Goal: Information Seeking & Learning: Learn about a topic

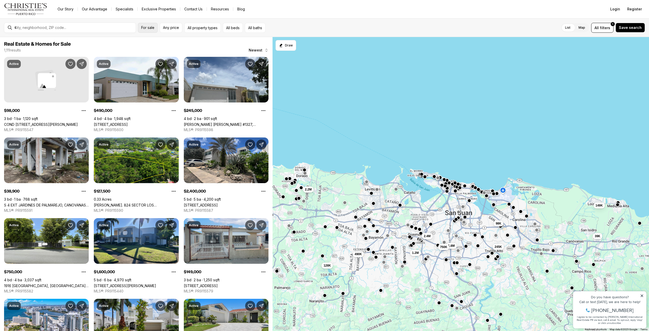
click at [147, 26] on span "For sale" at bounding box center [147, 28] width 13 height 4
click at [173, 29] on span "Any price" at bounding box center [171, 28] width 16 height 4
type input "**********"
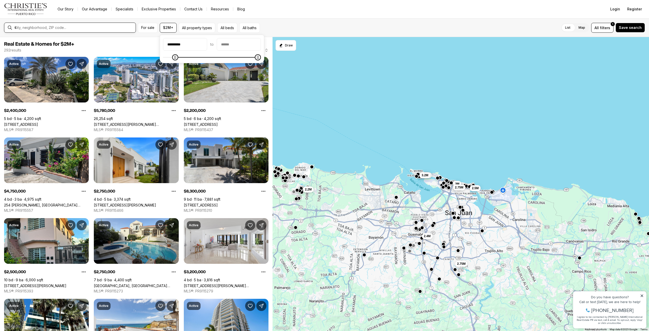
click at [101, 30] on input "text" at bounding box center [73, 27] width 119 height 5
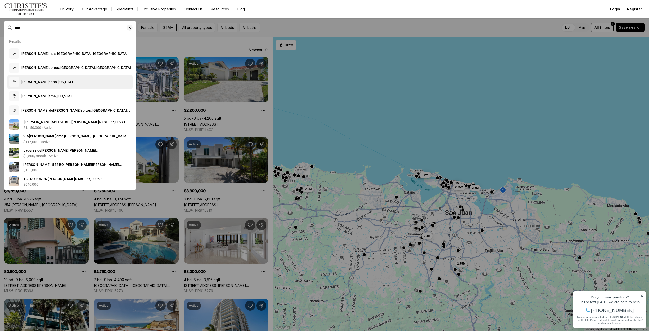
type input "****"
click at [53, 78] on button "Guay nabo, Puerto Rico" at bounding box center [70, 82] width 126 height 14
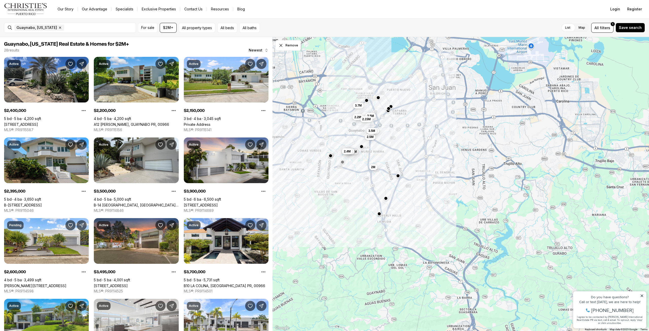
drag, startPoint x: 392, startPoint y: 179, endPoint x: 289, endPoint y: 126, distance: 115.5
click at [289, 126] on div "2.4M 2M 3.7M 2.6M 3.9M 3.5M 2.4M 2.5M 3.5M 3.5M 2.2M 2.15M" at bounding box center [460, 184] width 376 height 294
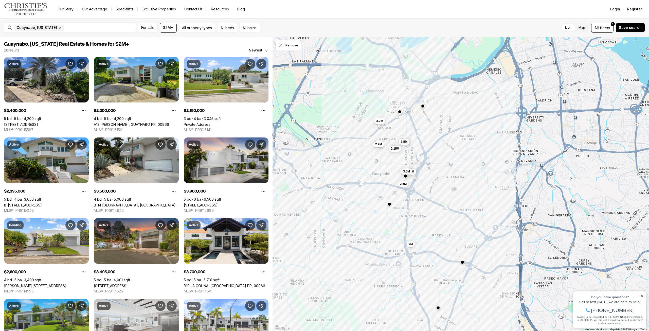
drag, startPoint x: 370, startPoint y: 138, endPoint x: 470, endPoint y: 200, distance: 118.3
click at [470, 200] on div "2.4M 2M 3.7M 2.5M 3.5M 3.5M 2.2M 2.15M" at bounding box center [460, 184] width 376 height 294
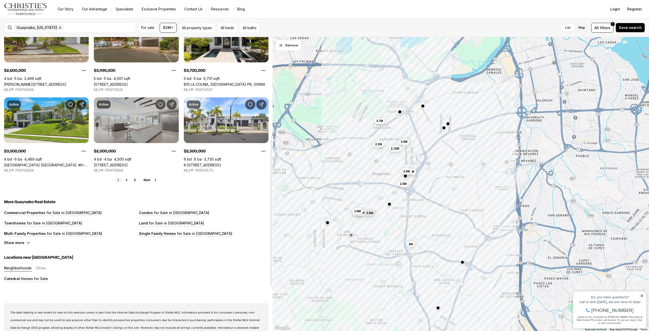
scroll to position [203, 0]
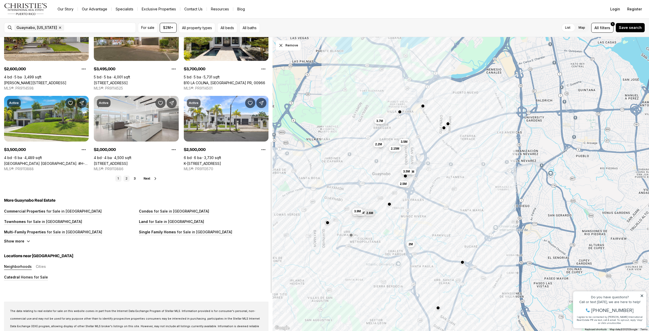
click at [124, 176] on link "2" at bounding box center [126, 178] width 6 height 6
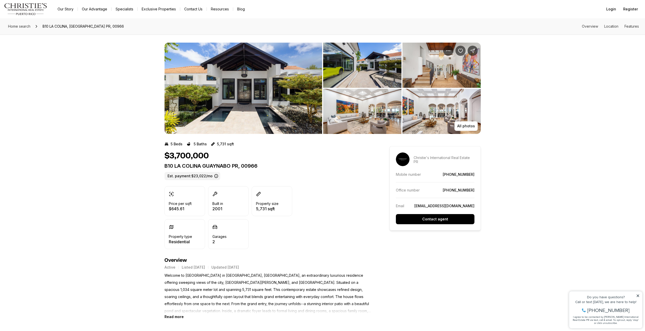
click at [256, 85] on img "View image gallery" at bounding box center [243, 88] width 158 height 91
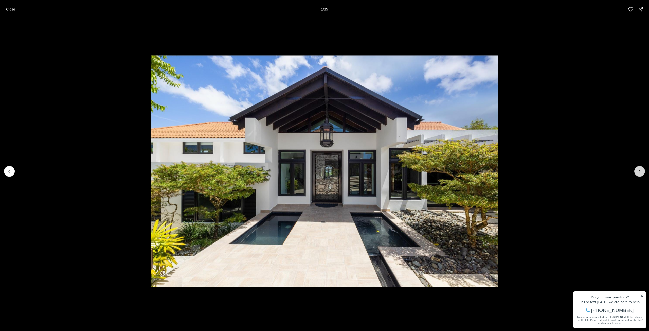
click at [641, 172] on icon "Next slide" at bounding box center [639, 171] width 5 height 5
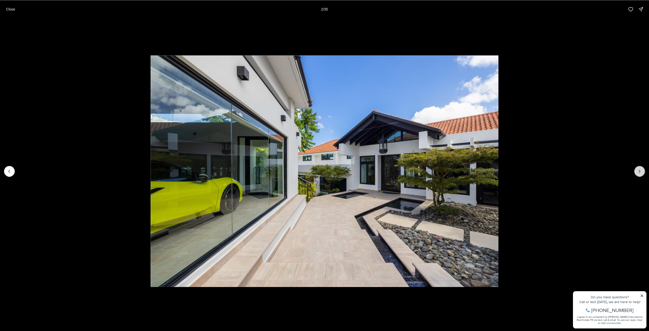
click at [641, 172] on icon "Next slide" at bounding box center [639, 171] width 5 height 5
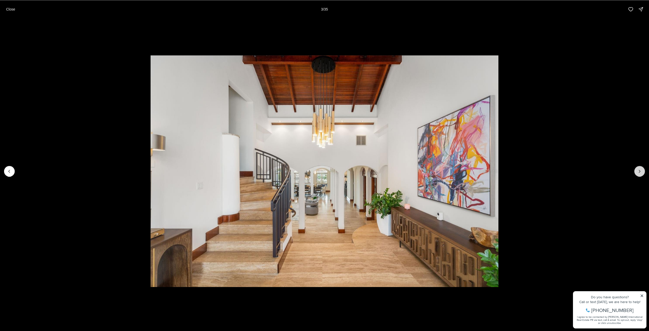
click at [641, 172] on icon "Next slide" at bounding box center [639, 171] width 5 height 5
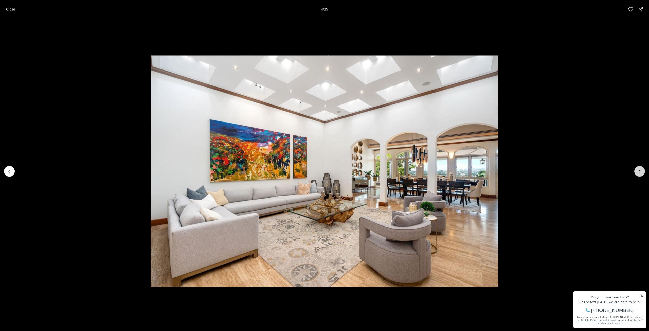
click at [641, 172] on icon "Next slide" at bounding box center [639, 171] width 5 height 5
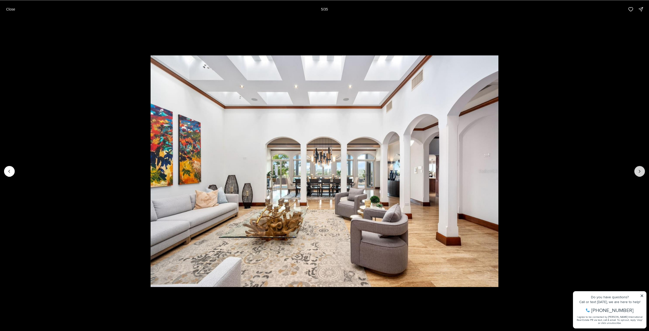
click at [641, 172] on icon "Next slide" at bounding box center [639, 171] width 5 height 5
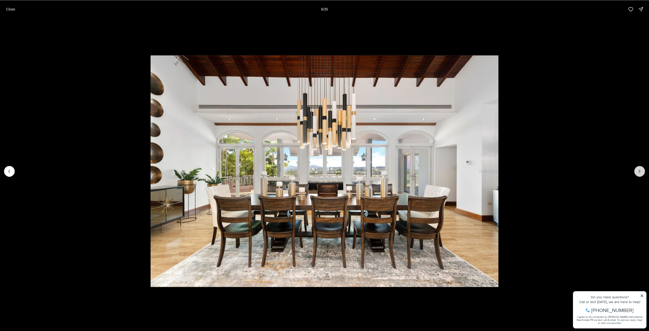
click at [641, 172] on icon "Next slide" at bounding box center [639, 171] width 5 height 5
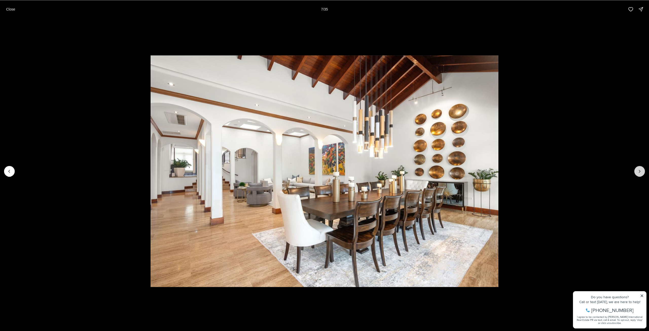
click at [641, 172] on icon "Next slide" at bounding box center [639, 171] width 5 height 5
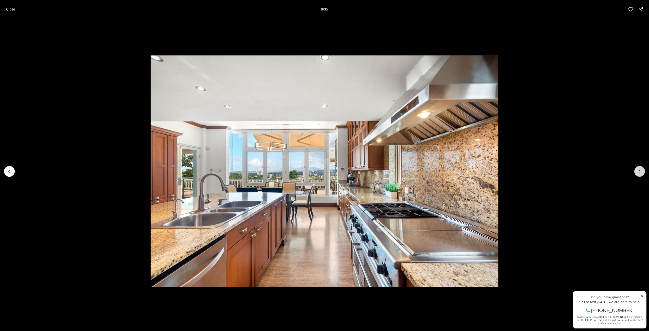
click at [641, 172] on icon "Next slide" at bounding box center [639, 171] width 5 height 5
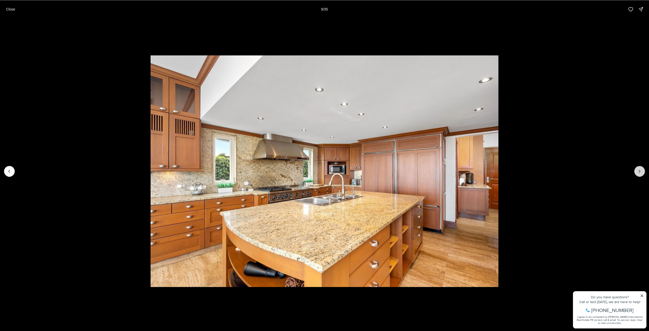
click at [641, 172] on icon "Next slide" at bounding box center [639, 171] width 5 height 5
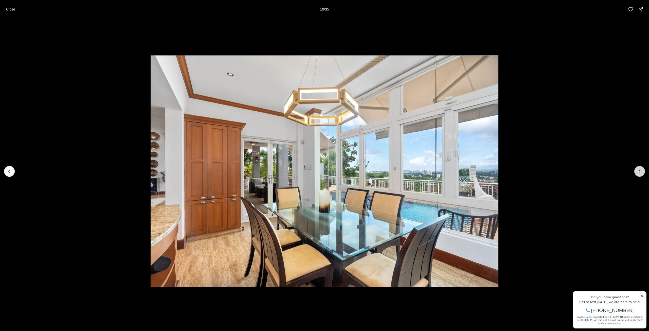
click at [641, 172] on icon "Next slide" at bounding box center [639, 171] width 5 height 5
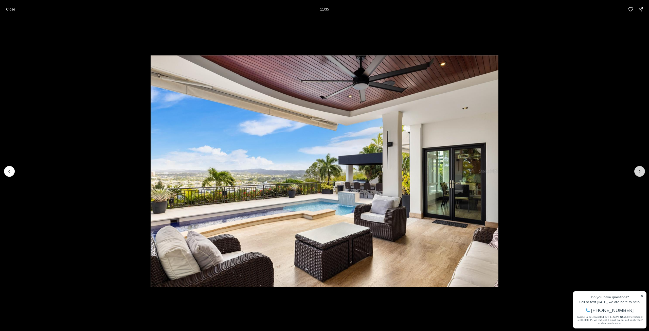
click at [641, 172] on icon "Next slide" at bounding box center [639, 171] width 5 height 5
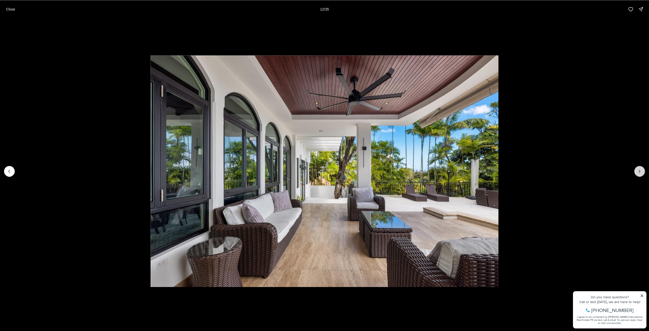
click at [641, 172] on icon "Next slide" at bounding box center [639, 171] width 5 height 5
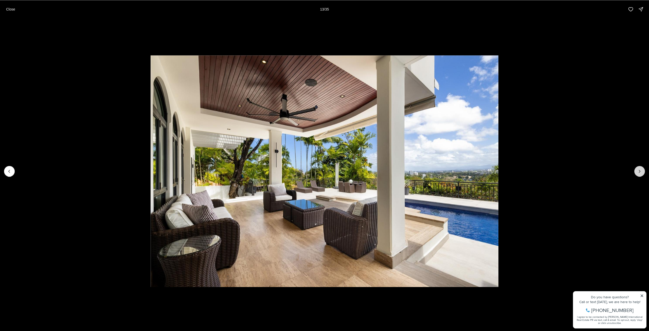
click at [641, 172] on icon "Next slide" at bounding box center [639, 171] width 5 height 5
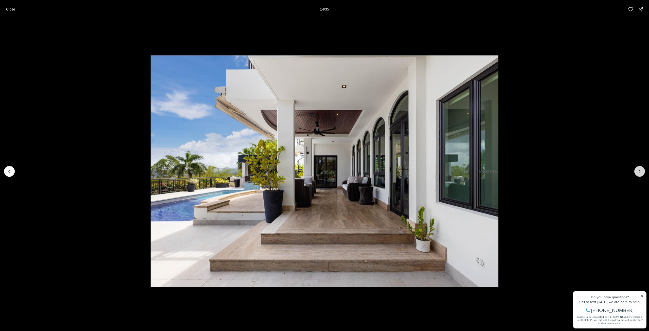
click at [641, 172] on icon "Next slide" at bounding box center [639, 171] width 5 height 5
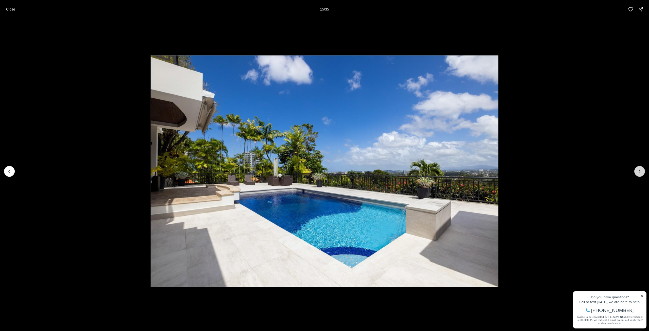
click at [641, 172] on icon "Next slide" at bounding box center [639, 171] width 5 height 5
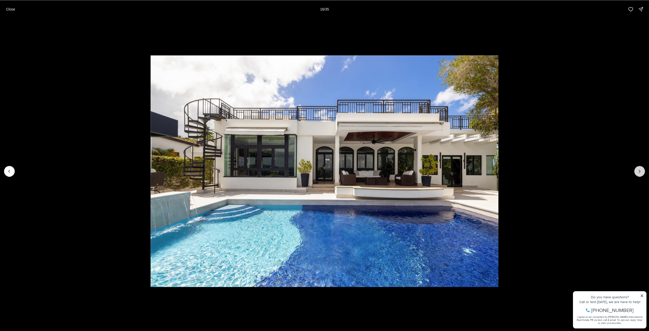
click at [641, 172] on icon "Next slide" at bounding box center [639, 171] width 5 height 5
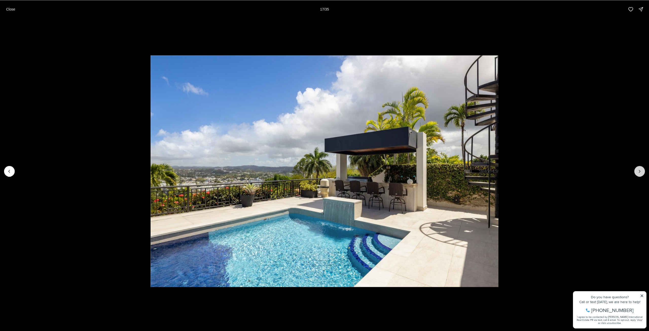
click at [641, 172] on icon "Next slide" at bounding box center [639, 171] width 5 height 5
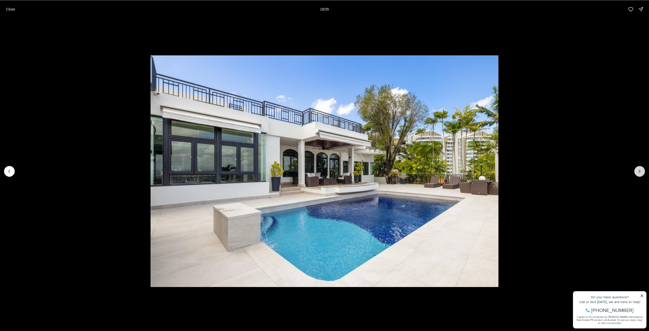
click at [641, 172] on icon "Next slide" at bounding box center [639, 171] width 5 height 5
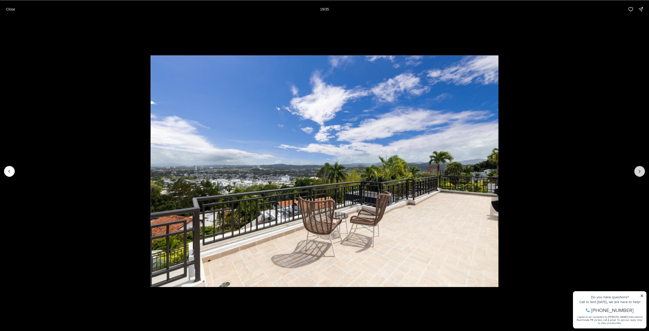
click at [641, 172] on icon "Next slide" at bounding box center [639, 171] width 5 height 5
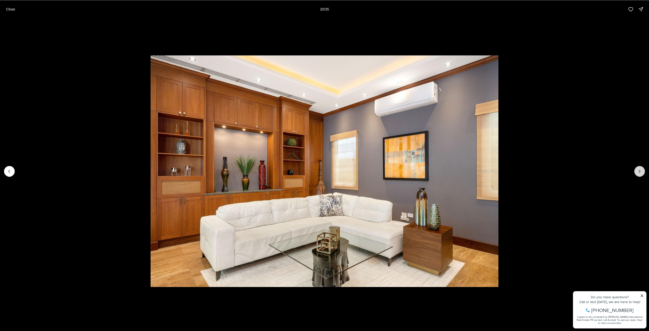
click at [641, 172] on icon "Next slide" at bounding box center [639, 171] width 5 height 5
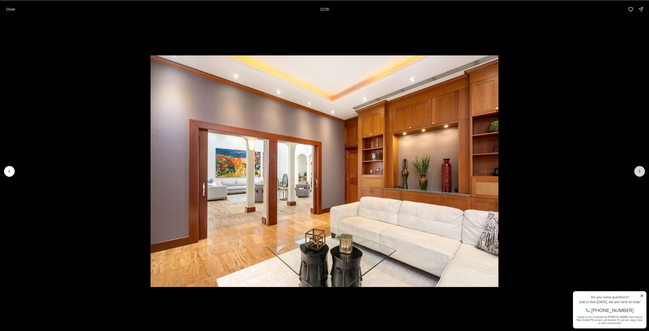
click at [641, 172] on icon "Next slide" at bounding box center [639, 171] width 5 height 5
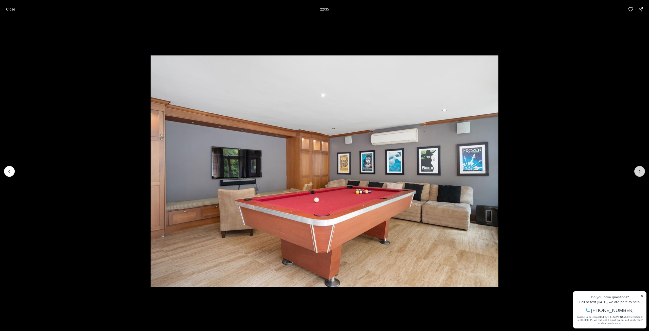
click at [641, 172] on icon "Next slide" at bounding box center [639, 171] width 5 height 5
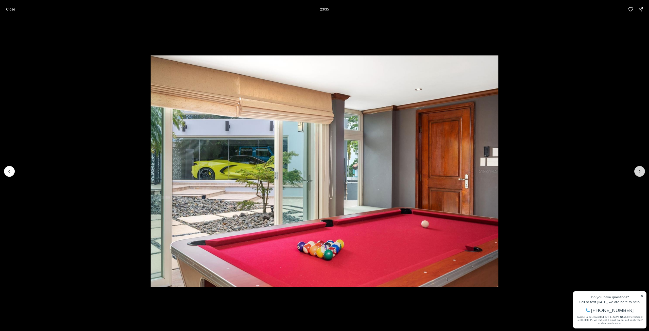
click at [641, 172] on icon "Next slide" at bounding box center [639, 171] width 5 height 5
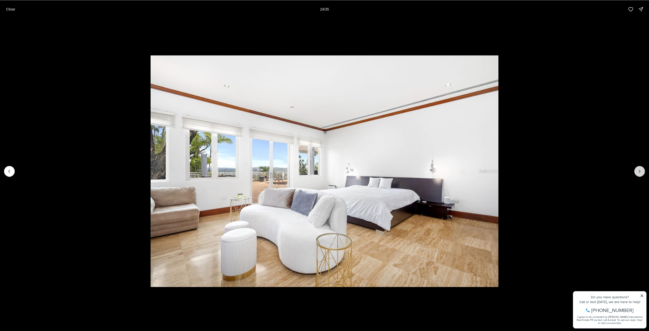
click at [641, 172] on icon "Next slide" at bounding box center [639, 171] width 5 height 5
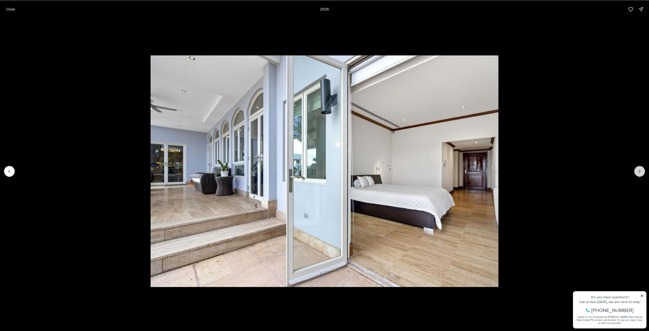
click at [641, 172] on icon "Next slide" at bounding box center [639, 171] width 5 height 5
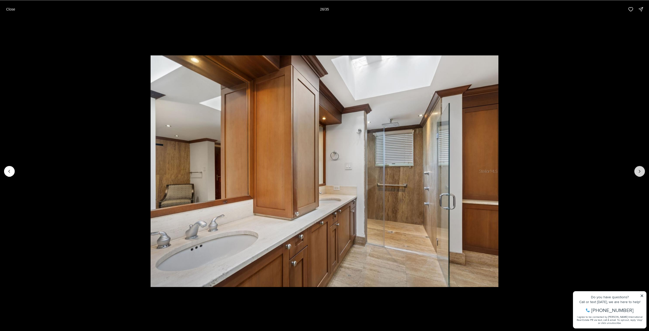
click at [641, 172] on icon "Next slide" at bounding box center [639, 171] width 5 height 5
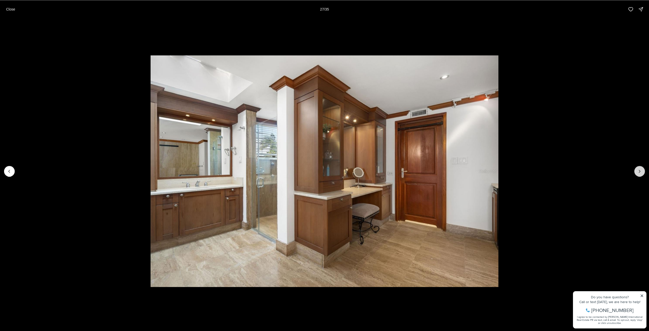
click at [641, 172] on icon "Next slide" at bounding box center [639, 171] width 5 height 5
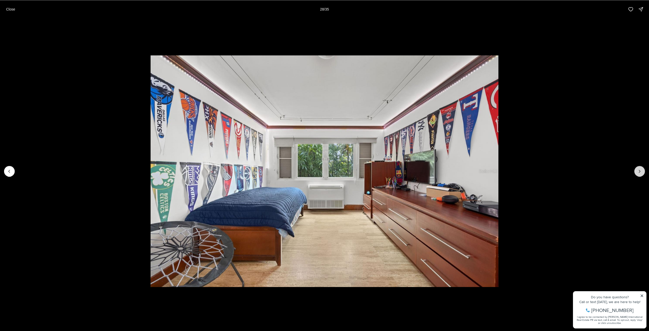
click at [641, 172] on icon "Next slide" at bounding box center [639, 171] width 5 height 5
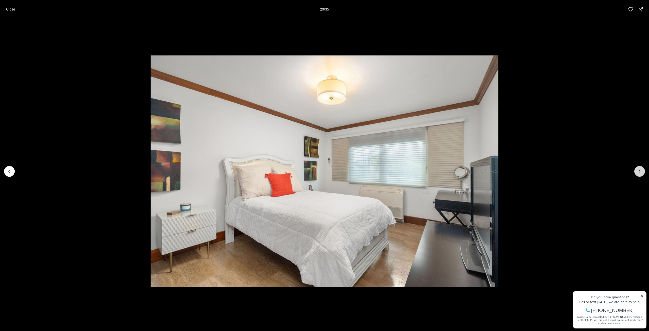
click at [641, 172] on icon "Next slide" at bounding box center [639, 171] width 5 height 5
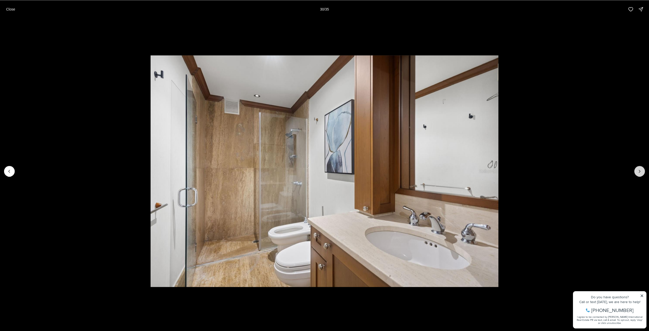
click at [641, 172] on icon "Next slide" at bounding box center [639, 171] width 5 height 5
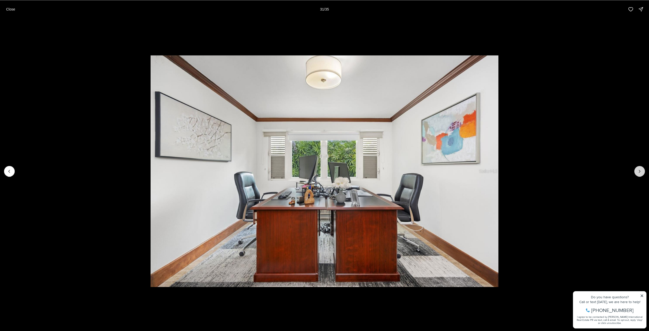
click at [641, 172] on icon "Next slide" at bounding box center [639, 171] width 5 height 5
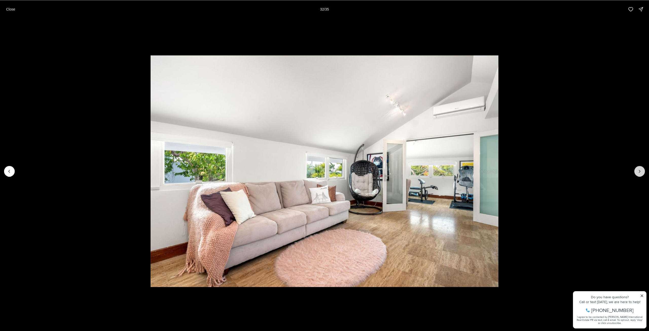
click at [641, 172] on icon "Next slide" at bounding box center [639, 171] width 5 height 5
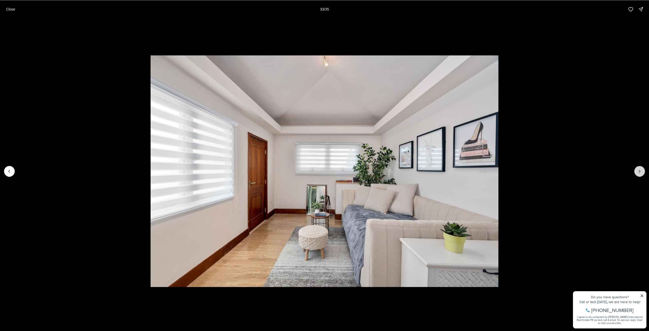
click at [641, 172] on icon "Next slide" at bounding box center [639, 171] width 5 height 5
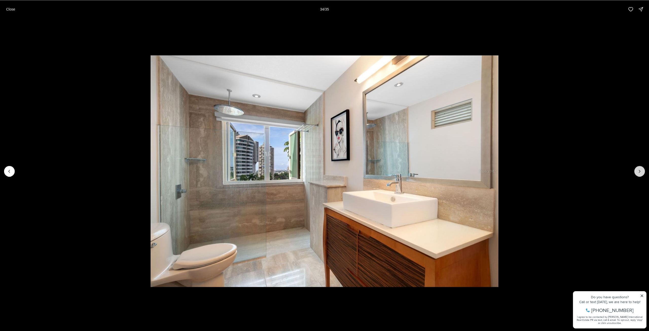
click at [641, 172] on icon "Next slide" at bounding box center [639, 171] width 5 height 5
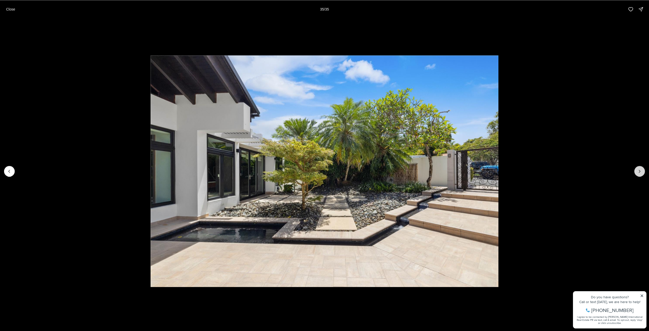
click at [641, 172] on div at bounding box center [639, 171] width 11 height 11
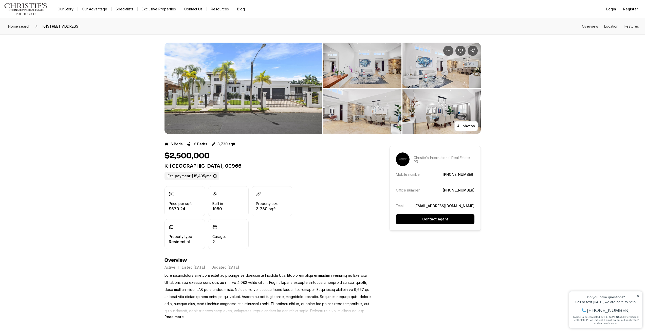
click at [270, 92] on img "View image gallery" at bounding box center [243, 88] width 158 height 91
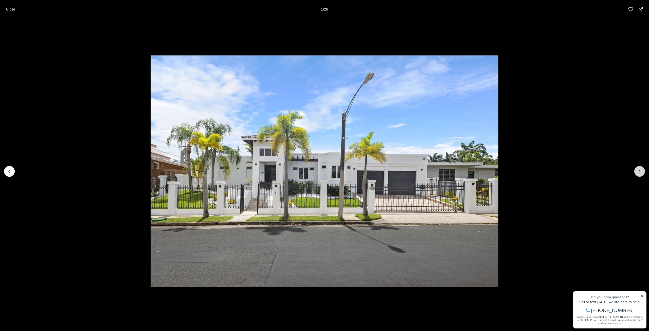
click at [637, 170] on icon "Next slide" at bounding box center [639, 171] width 5 height 5
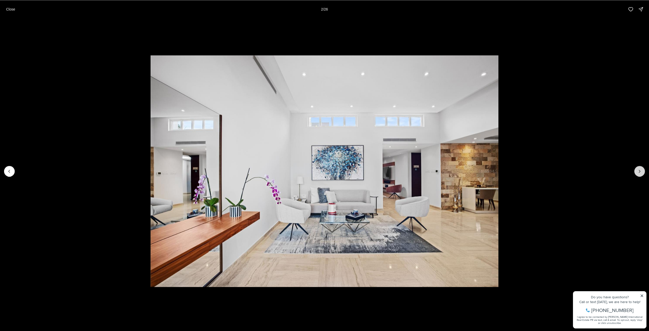
click at [637, 170] on icon "Next slide" at bounding box center [639, 171] width 5 height 5
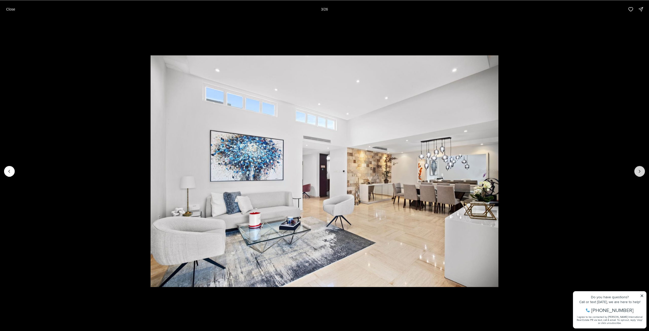
click at [637, 170] on icon "Next slide" at bounding box center [639, 171] width 5 height 5
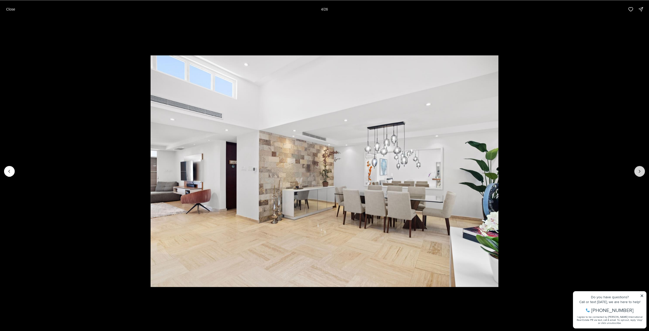
click at [637, 170] on icon "Next slide" at bounding box center [639, 171] width 5 height 5
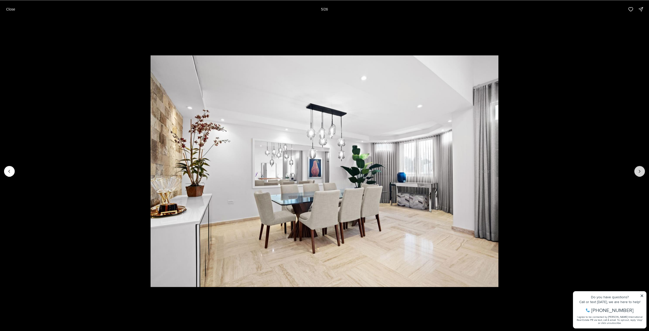
click at [637, 170] on icon "Next slide" at bounding box center [639, 171] width 5 height 5
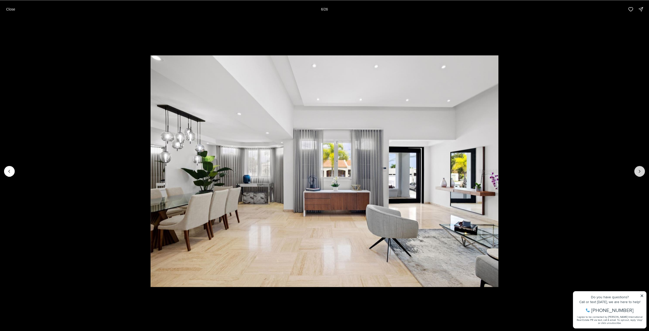
click at [637, 170] on icon "Next slide" at bounding box center [639, 171] width 5 height 5
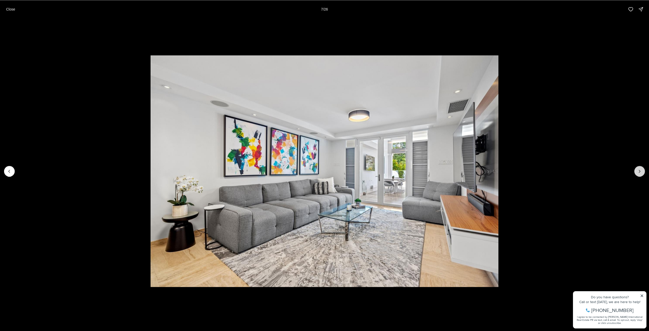
click at [637, 170] on icon "Next slide" at bounding box center [639, 171] width 5 height 5
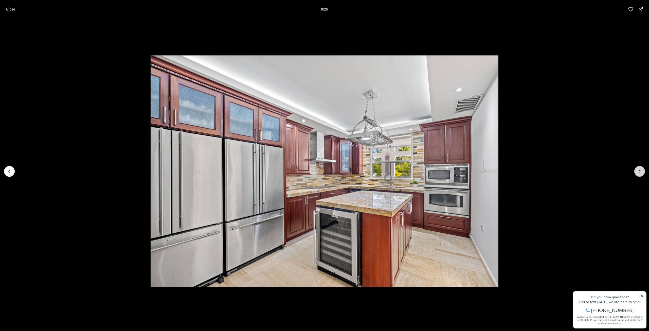
click at [637, 170] on icon "Next slide" at bounding box center [639, 171] width 5 height 5
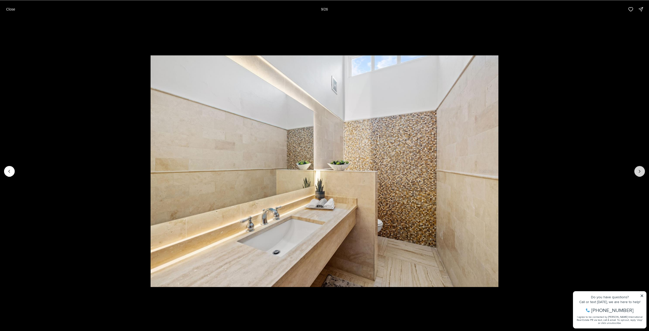
click at [637, 170] on icon "Next slide" at bounding box center [639, 171] width 5 height 5
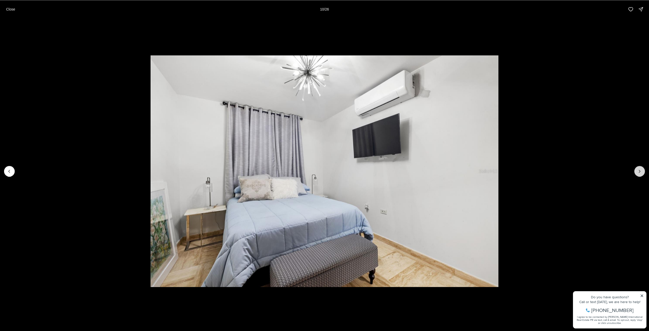
click at [637, 170] on icon "Next slide" at bounding box center [639, 171] width 5 height 5
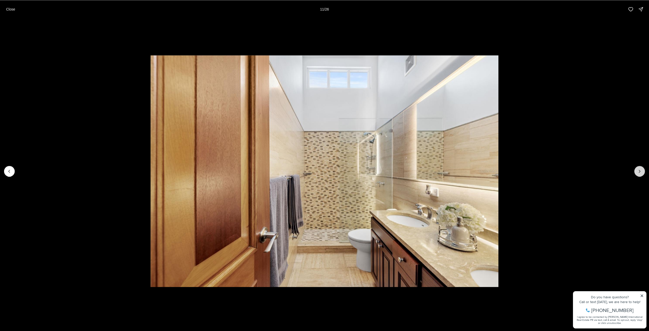
click at [637, 170] on icon "Next slide" at bounding box center [639, 171] width 5 height 5
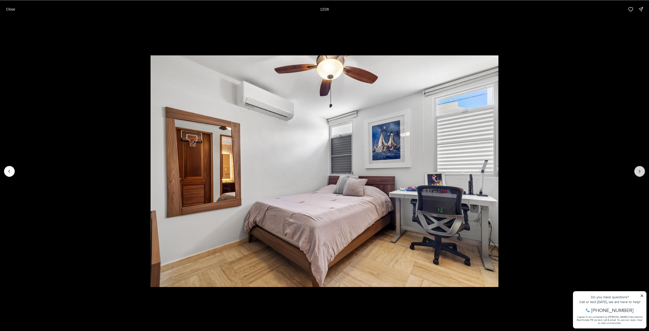
click at [637, 170] on icon "Next slide" at bounding box center [639, 171] width 5 height 5
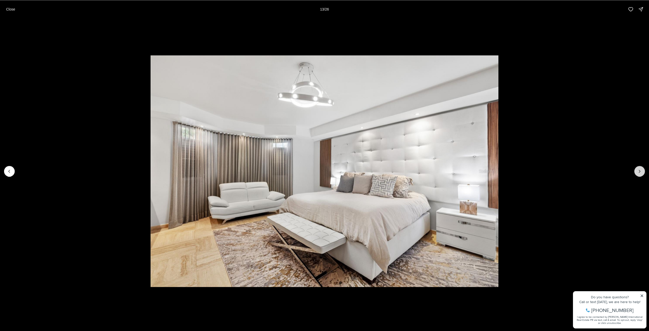
click at [637, 170] on icon "Next slide" at bounding box center [639, 171] width 5 height 5
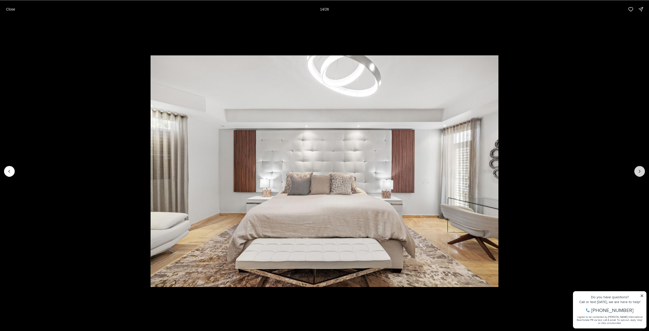
click at [637, 170] on icon "Next slide" at bounding box center [639, 171] width 5 height 5
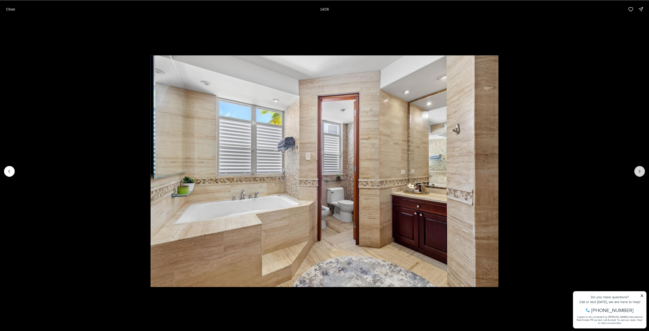
click at [637, 170] on icon "Next slide" at bounding box center [639, 171] width 5 height 5
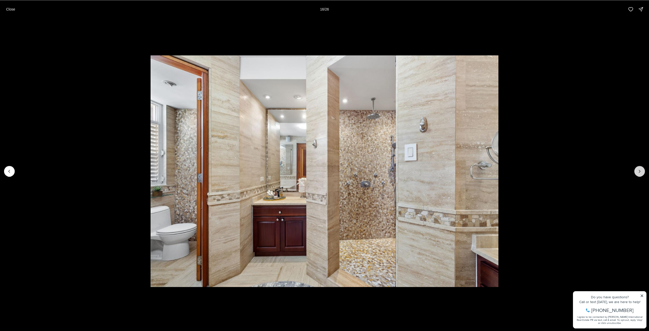
click at [637, 170] on icon "Next slide" at bounding box center [639, 171] width 5 height 5
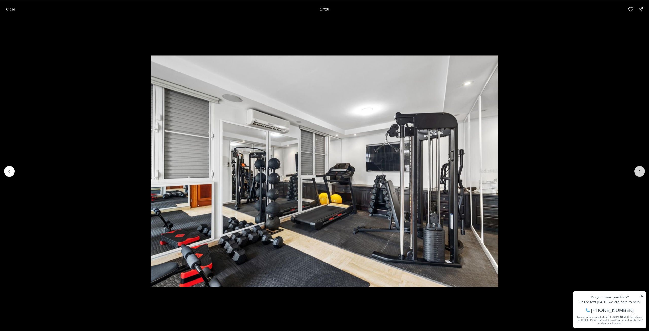
click at [637, 170] on icon "Next slide" at bounding box center [639, 171] width 5 height 5
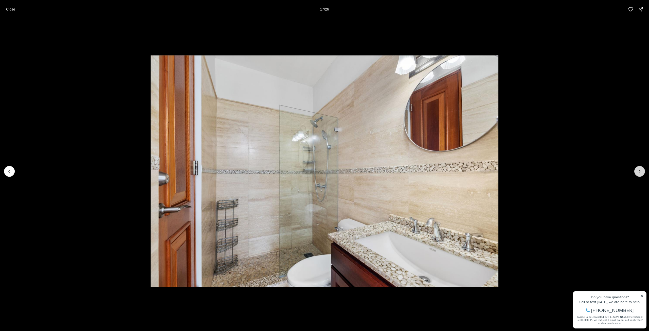
click at [637, 170] on icon "Next slide" at bounding box center [639, 171] width 5 height 5
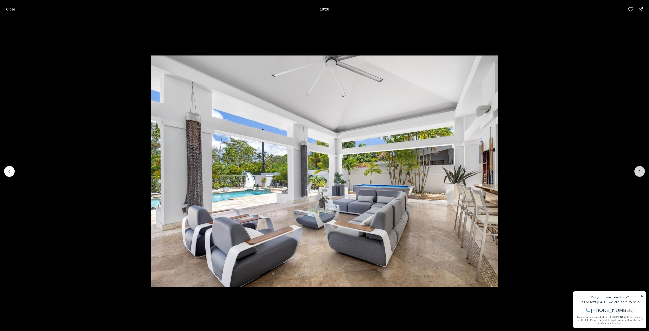
click at [637, 170] on icon "Next slide" at bounding box center [639, 171] width 5 height 5
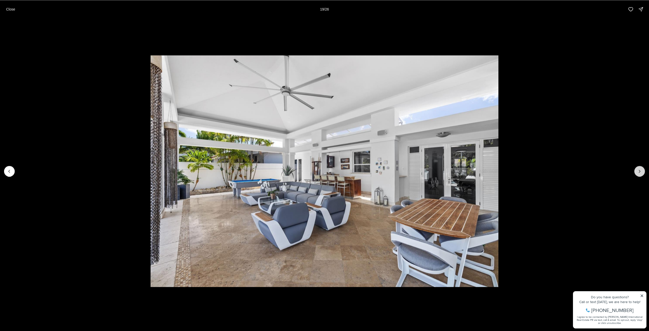
click at [637, 170] on icon "Next slide" at bounding box center [639, 171] width 5 height 5
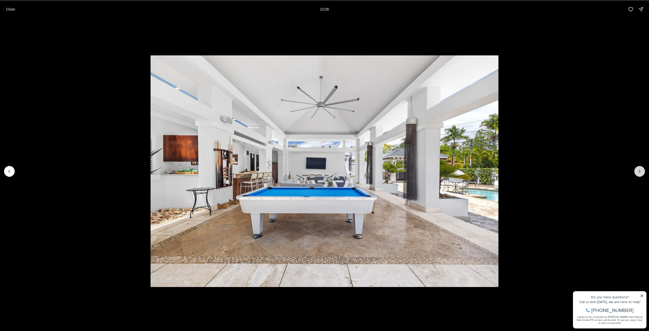
click at [637, 170] on icon "Next slide" at bounding box center [639, 171] width 5 height 5
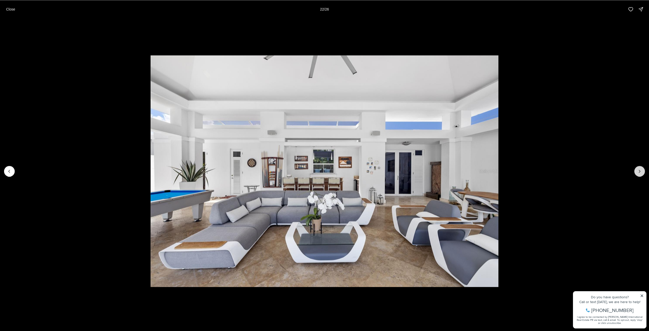
click at [637, 170] on icon "Next slide" at bounding box center [639, 171] width 5 height 5
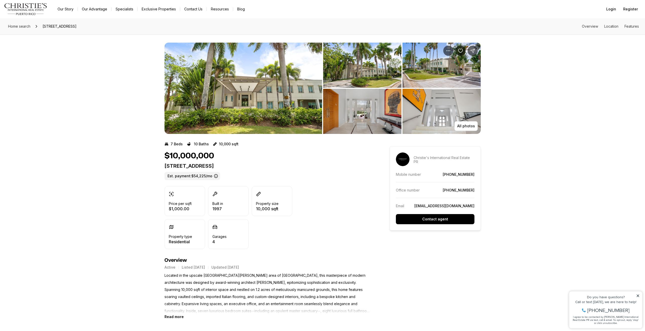
click at [238, 117] on img "View image gallery" at bounding box center [243, 88] width 158 height 91
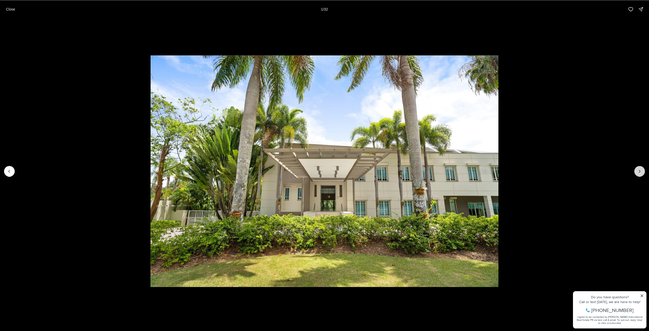
click at [635, 172] on button "Next slide" at bounding box center [639, 171] width 11 height 11
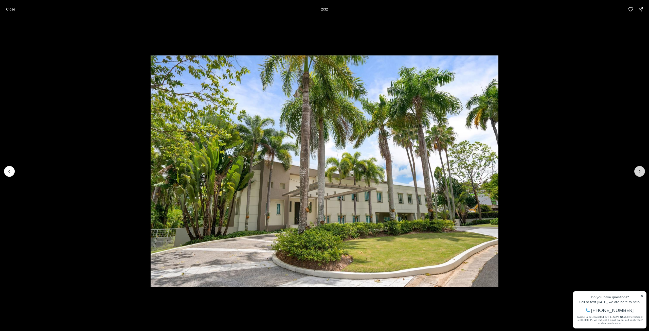
click at [635, 172] on button "Next slide" at bounding box center [639, 171] width 11 height 11
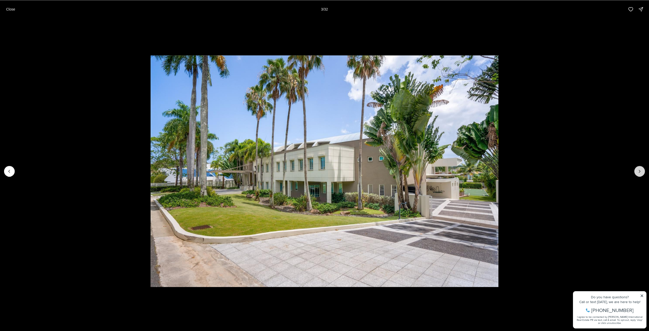
click at [635, 172] on button "Next slide" at bounding box center [639, 171] width 11 height 11
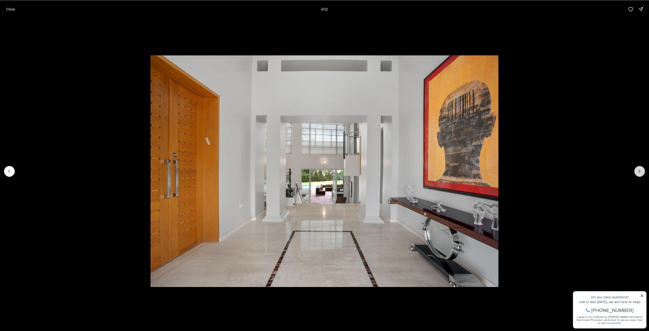
click at [635, 172] on button "Next slide" at bounding box center [639, 171] width 11 height 11
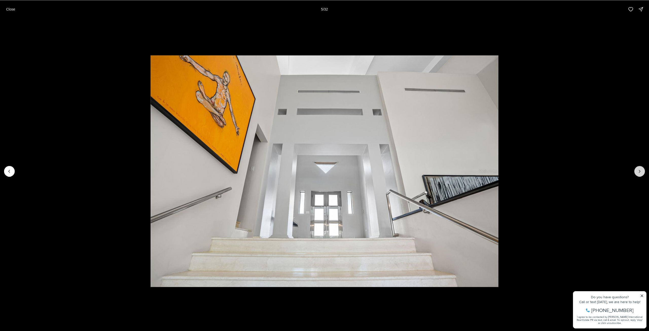
click at [635, 172] on button "Next slide" at bounding box center [639, 171] width 11 height 11
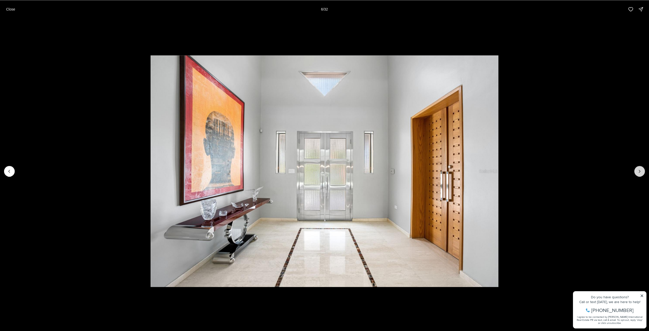
click at [635, 172] on button "Next slide" at bounding box center [639, 171] width 11 height 11
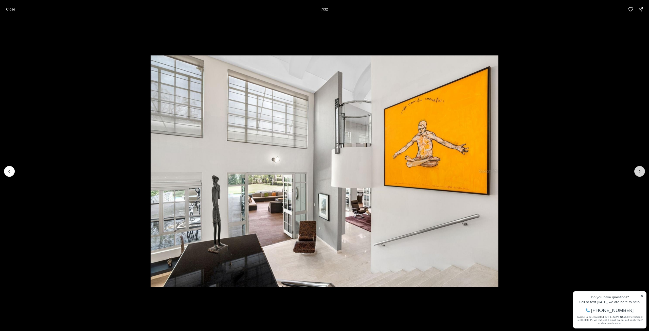
click at [635, 172] on button "Next slide" at bounding box center [639, 171] width 11 height 11
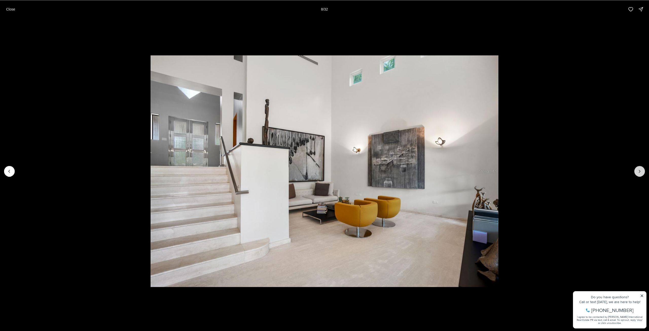
click at [635, 172] on button "Next slide" at bounding box center [639, 171] width 11 height 11
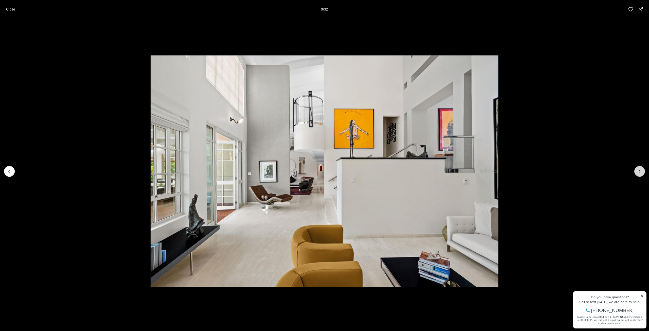
click at [635, 172] on button "Next slide" at bounding box center [639, 171] width 11 height 11
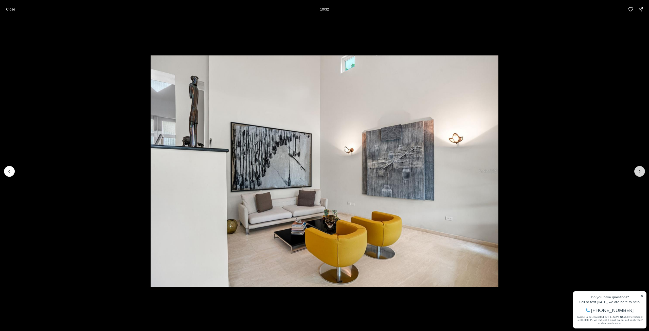
click at [635, 172] on button "Next slide" at bounding box center [639, 171] width 11 height 11
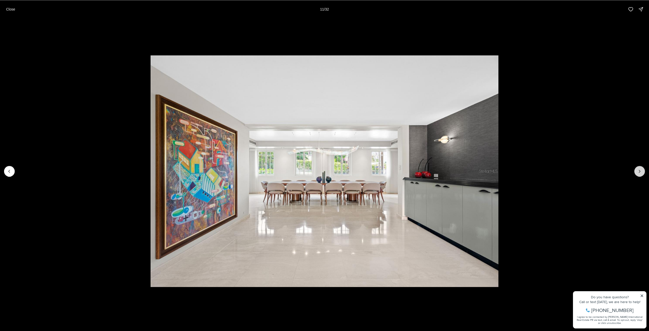
click at [635, 172] on button "Next slide" at bounding box center [639, 171] width 11 height 11
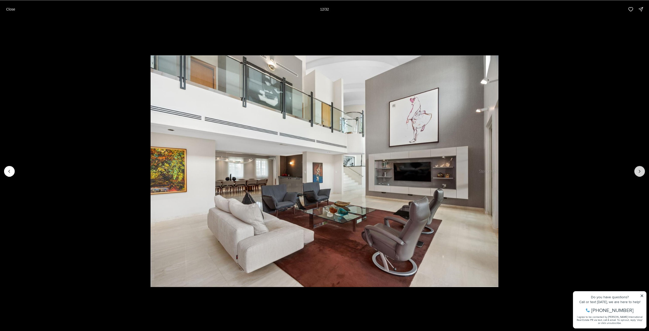
click at [635, 172] on button "Next slide" at bounding box center [639, 171] width 11 height 11
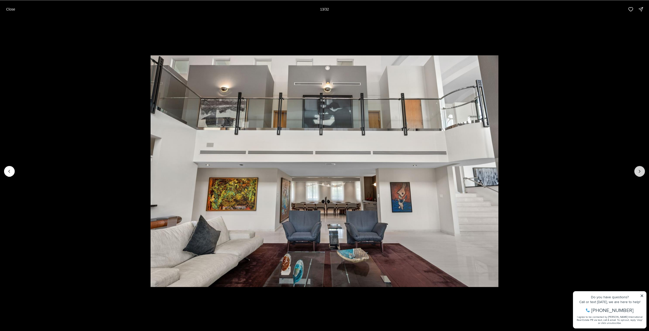
click at [635, 172] on button "Next slide" at bounding box center [639, 171] width 11 height 11
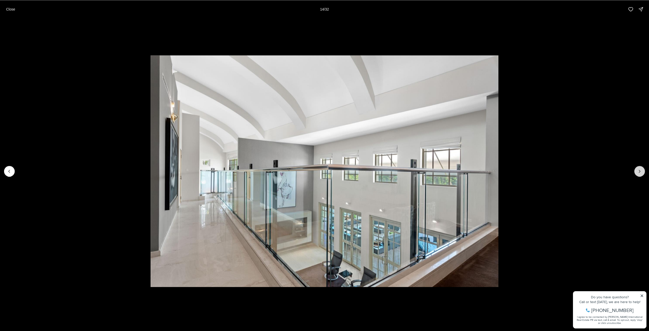
click at [635, 172] on button "Next slide" at bounding box center [639, 171] width 11 height 11
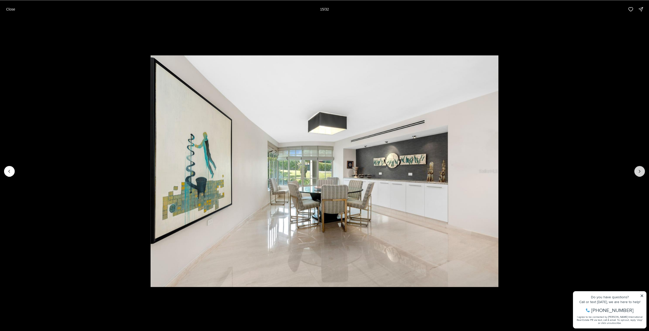
click at [635, 172] on button "Next slide" at bounding box center [639, 171] width 11 height 11
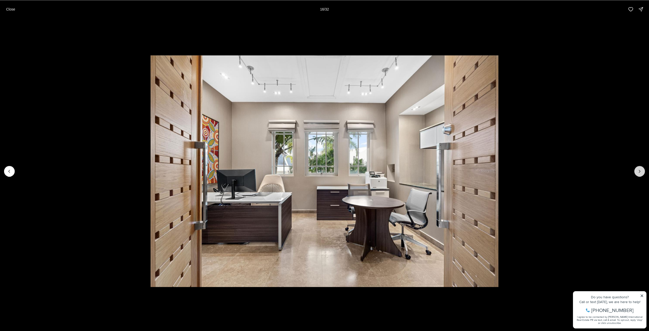
click at [635, 172] on button "Next slide" at bounding box center [639, 171] width 11 height 11
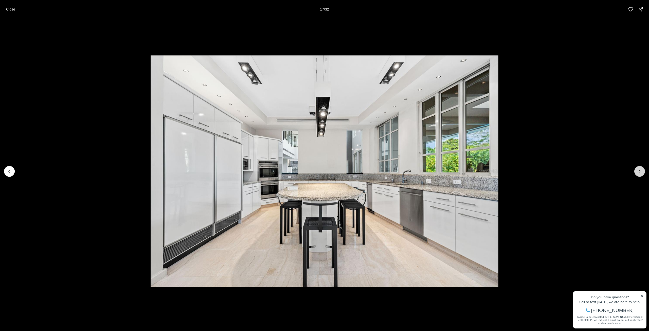
click at [635, 172] on button "Next slide" at bounding box center [639, 171] width 11 height 11
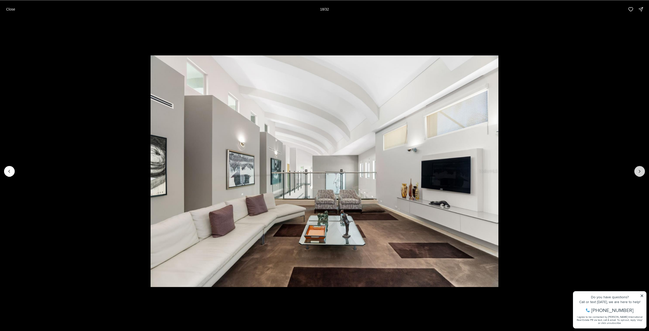
click at [635, 172] on button "Next slide" at bounding box center [639, 171] width 11 height 11
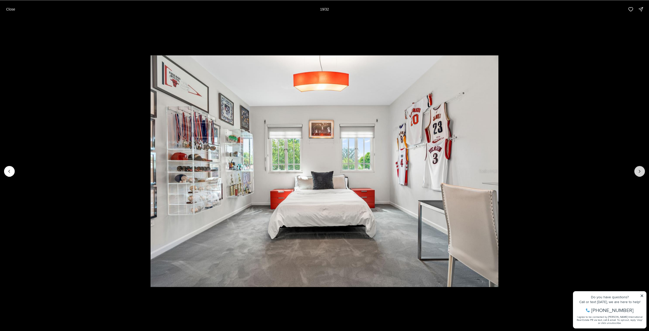
click at [635, 172] on button "Next slide" at bounding box center [639, 171] width 11 height 11
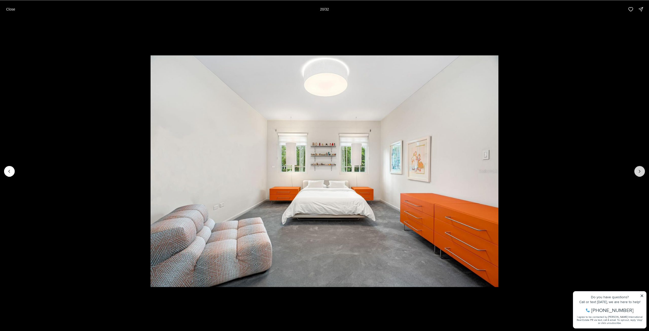
click at [635, 172] on button "Next slide" at bounding box center [639, 171] width 11 height 11
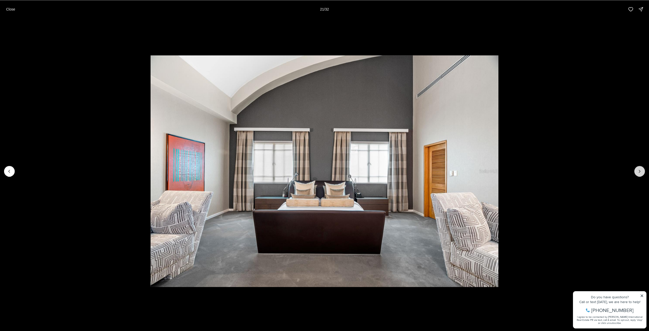
click at [635, 172] on button "Next slide" at bounding box center [639, 171] width 11 height 11
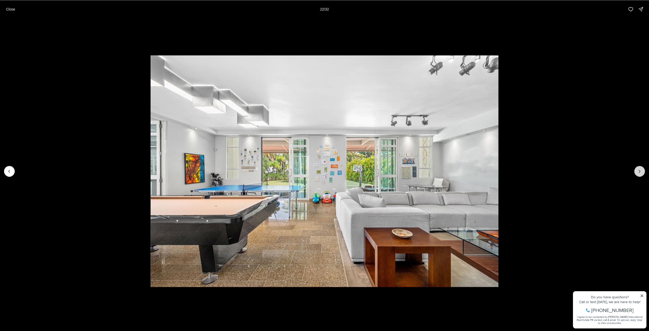
click at [635, 172] on button "Next slide" at bounding box center [639, 171] width 11 height 11
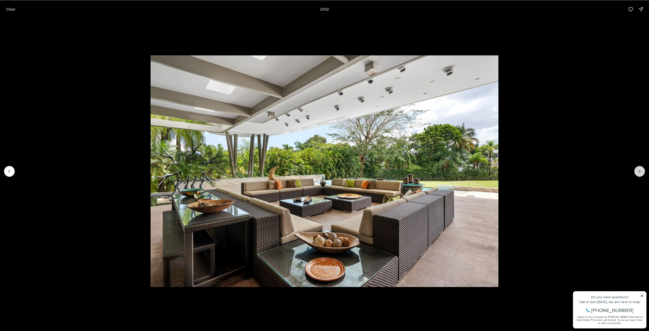
click at [635, 172] on button "Next slide" at bounding box center [639, 171] width 11 height 11
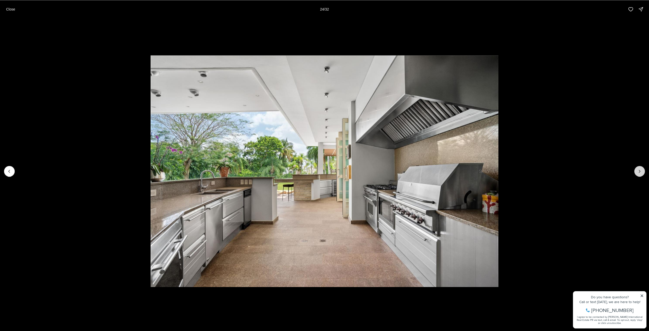
click at [635, 172] on button "Next slide" at bounding box center [639, 171] width 11 height 11
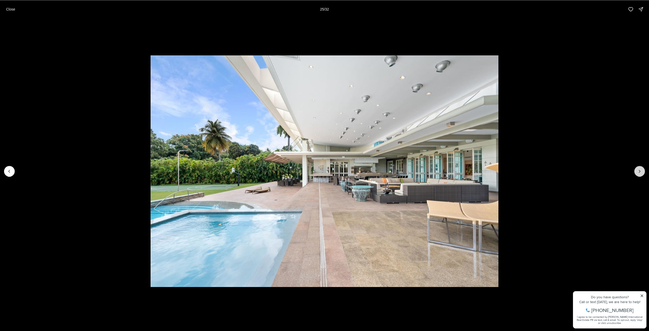
click at [635, 172] on button "Next slide" at bounding box center [639, 171] width 11 height 11
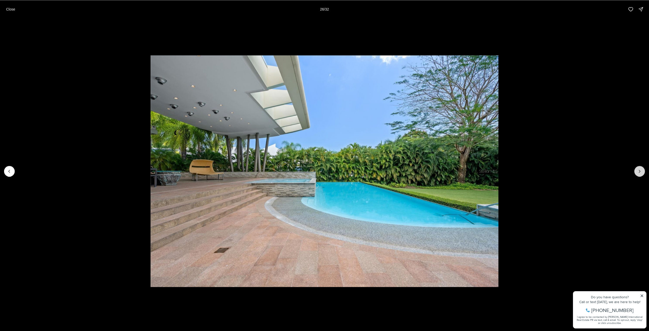
click at [635, 172] on button "Next slide" at bounding box center [639, 171] width 11 height 11
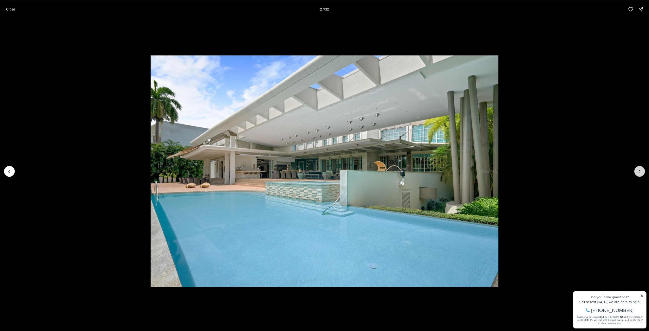
click at [635, 172] on button "Next slide" at bounding box center [639, 171] width 11 height 11
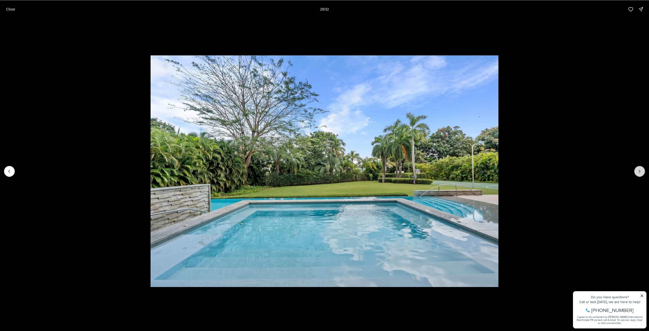
click at [635, 172] on button "Next slide" at bounding box center [639, 171] width 11 height 11
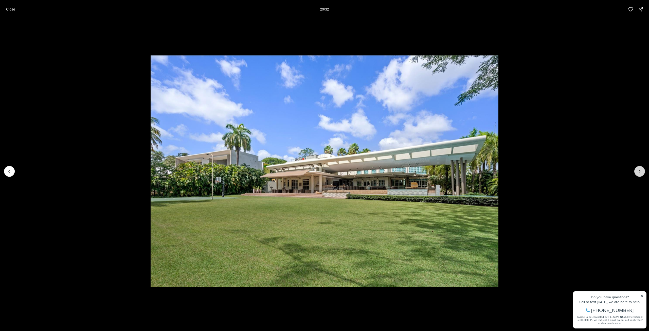
click at [635, 172] on button "Next slide" at bounding box center [639, 171] width 11 height 11
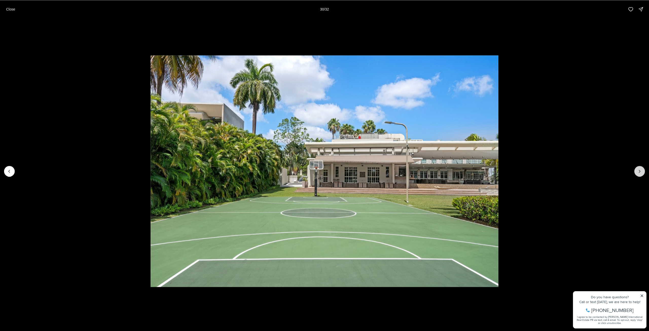
click at [635, 172] on button "Next slide" at bounding box center [639, 171] width 11 height 11
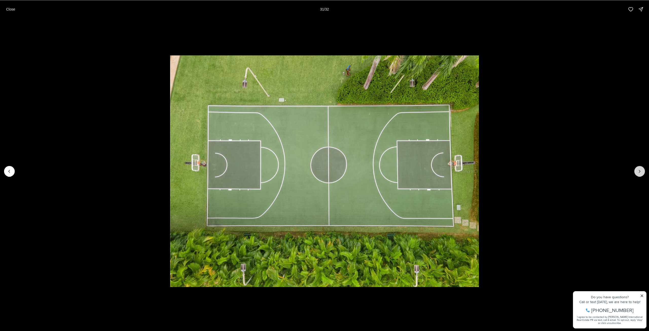
click at [635, 172] on button "Next slide" at bounding box center [639, 171] width 11 height 11
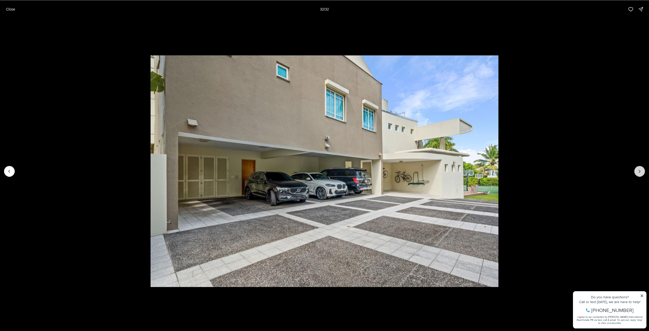
click at [635, 172] on div at bounding box center [639, 171] width 11 height 11
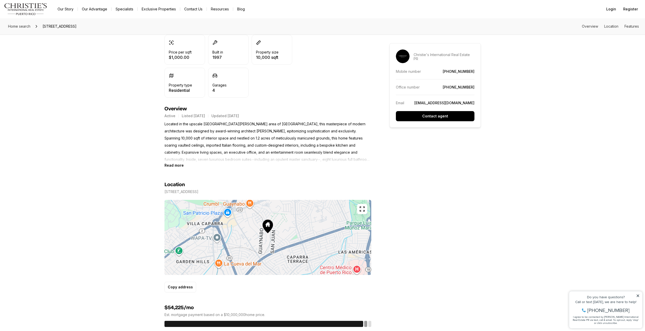
scroll to position [152, 0]
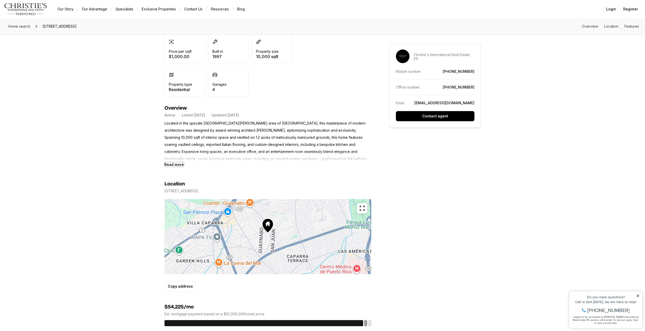
click at [173, 166] on b "Read more" at bounding box center [173, 164] width 19 height 4
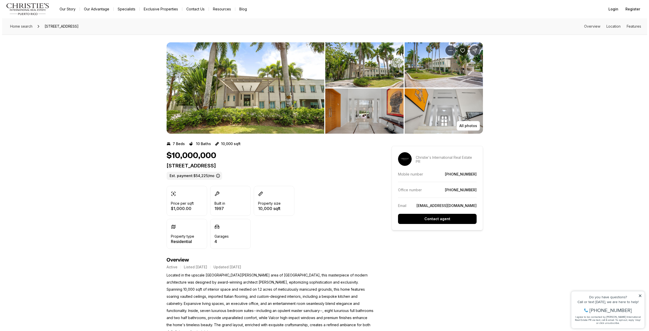
scroll to position [0, 0]
click at [285, 87] on img "View image gallery" at bounding box center [243, 88] width 158 height 91
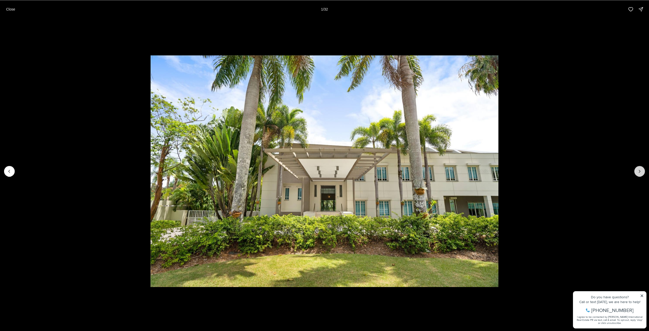
click at [643, 171] on button "Next slide" at bounding box center [639, 171] width 11 height 11
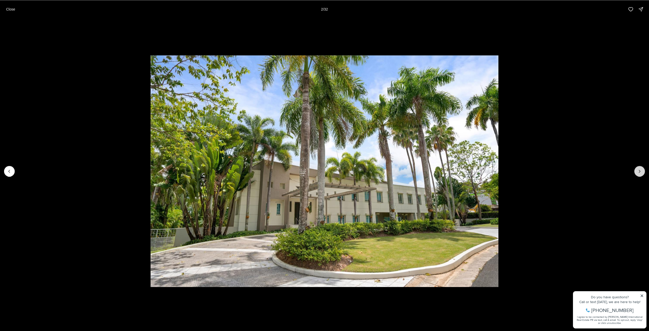
click at [643, 171] on button "Next slide" at bounding box center [639, 171] width 11 height 11
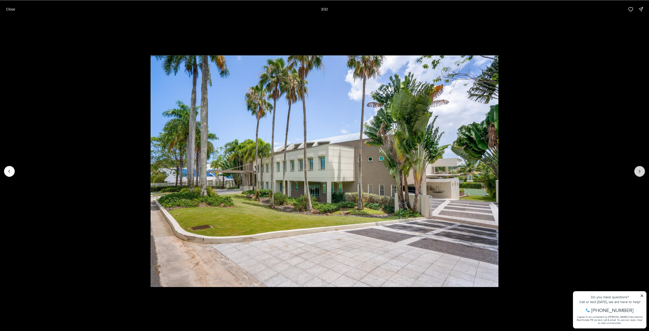
click at [643, 171] on button "Next slide" at bounding box center [639, 171] width 11 height 11
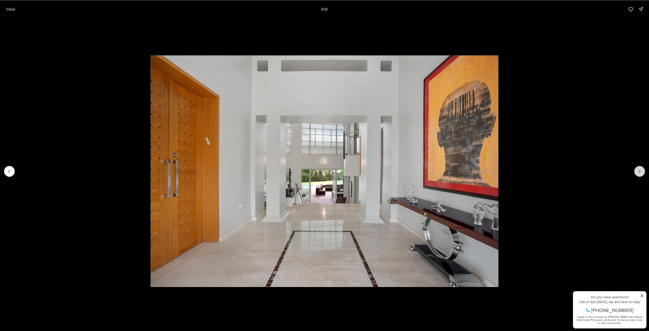
click at [643, 171] on button "Next slide" at bounding box center [639, 171] width 11 height 11
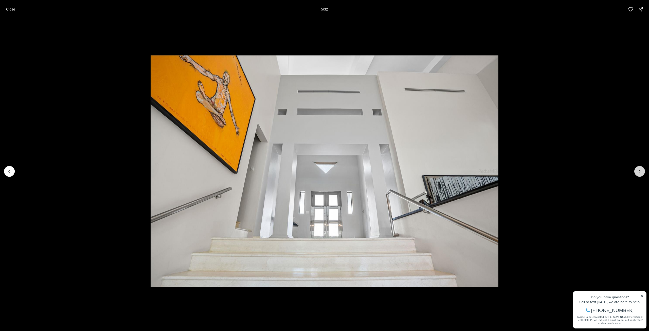
click at [643, 171] on button "Next slide" at bounding box center [639, 171] width 11 height 11
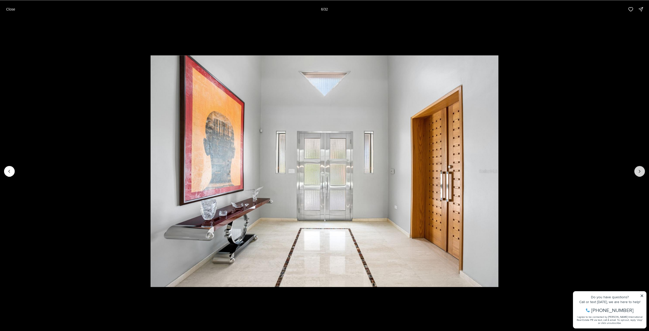
click at [643, 171] on button "Next slide" at bounding box center [639, 171] width 11 height 11
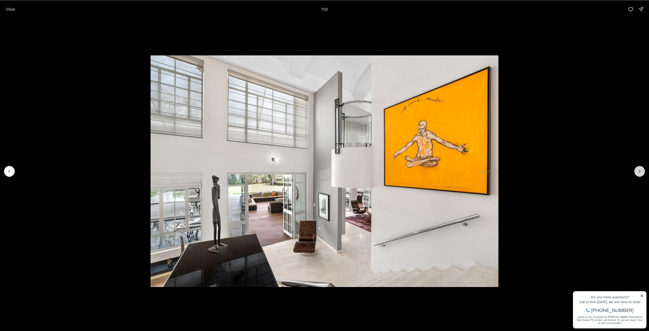
click at [643, 171] on button "Next slide" at bounding box center [639, 171] width 11 height 11
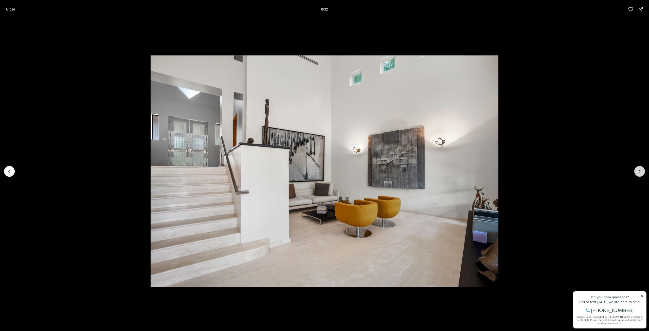
click at [640, 171] on icon "Next slide" at bounding box center [639, 171] width 5 height 5
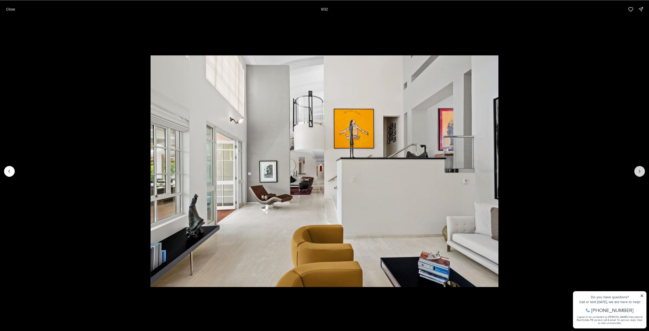
click at [640, 171] on icon "Next slide" at bounding box center [639, 171] width 5 height 5
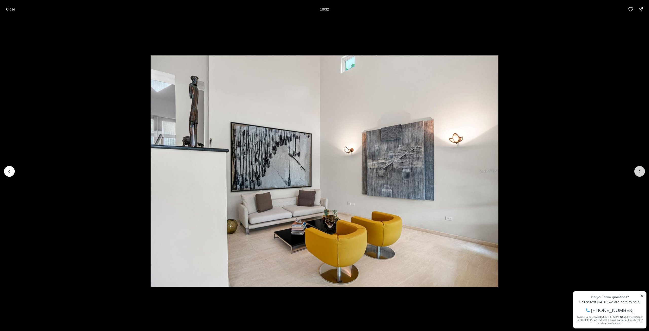
click at [640, 171] on icon "Next slide" at bounding box center [639, 171] width 5 height 5
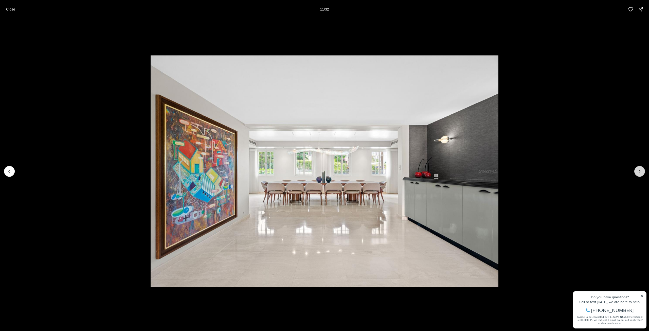
click at [640, 171] on icon "Next slide" at bounding box center [639, 171] width 5 height 5
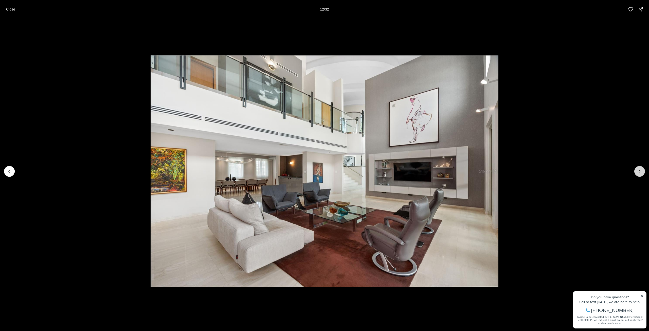
click at [640, 171] on icon "Next slide" at bounding box center [639, 171] width 5 height 5
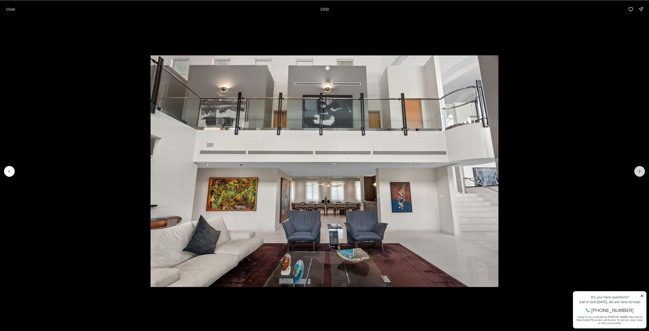
click at [640, 171] on icon "Next slide" at bounding box center [639, 171] width 5 height 5
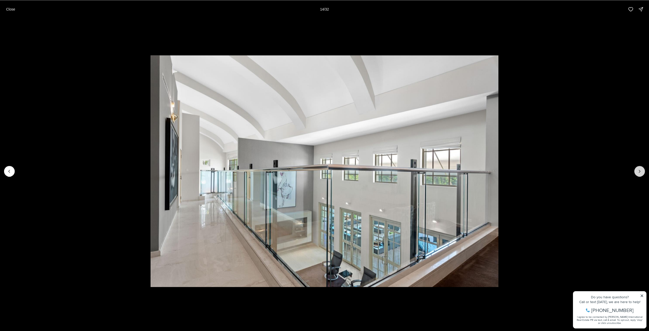
click at [640, 171] on icon "Next slide" at bounding box center [639, 171] width 5 height 5
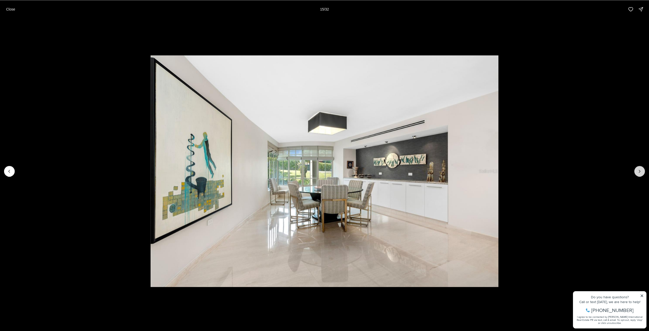
click at [640, 171] on icon "Next slide" at bounding box center [639, 171] width 5 height 5
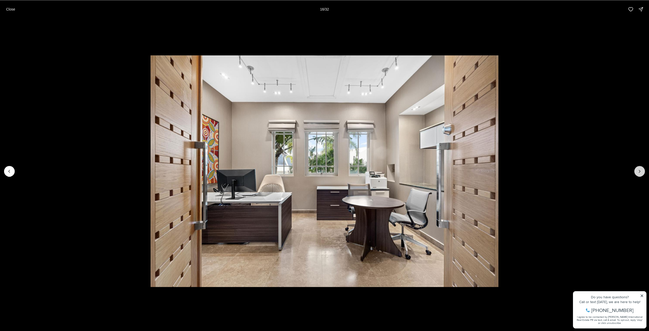
click at [640, 171] on icon "Next slide" at bounding box center [639, 171] width 5 height 5
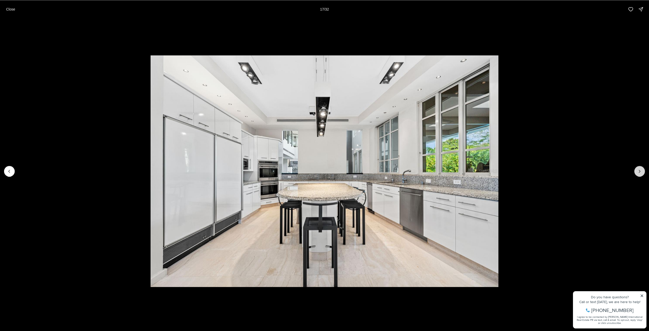
click at [640, 171] on icon "Next slide" at bounding box center [639, 171] width 5 height 5
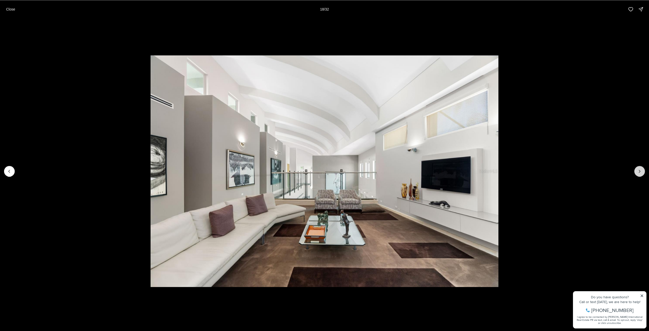
click at [641, 172] on icon "Next slide" at bounding box center [639, 171] width 5 height 5
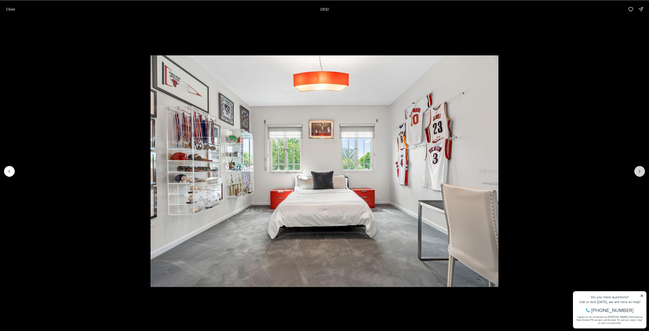
click at [641, 172] on icon "Next slide" at bounding box center [639, 171] width 5 height 5
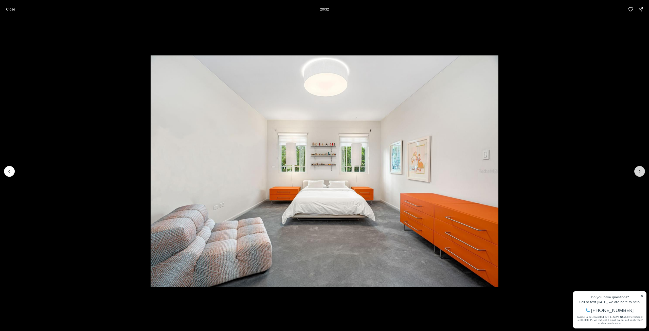
click at [641, 172] on icon "Next slide" at bounding box center [639, 171] width 5 height 5
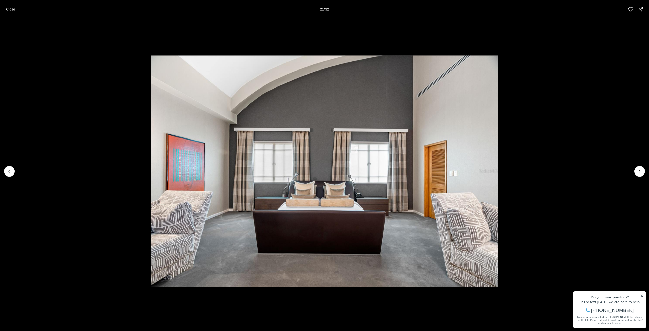
click at [15, 172] on li "21 of 32" at bounding box center [324, 170] width 649 height 305
click at [12, 172] on button "Previous slide" at bounding box center [9, 171] width 11 height 11
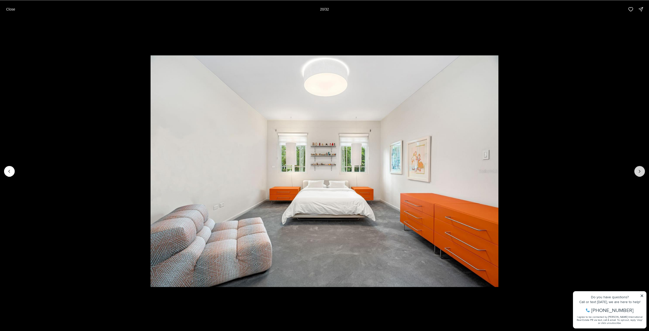
click at [642, 172] on icon "Next slide" at bounding box center [639, 171] width 5 height 5
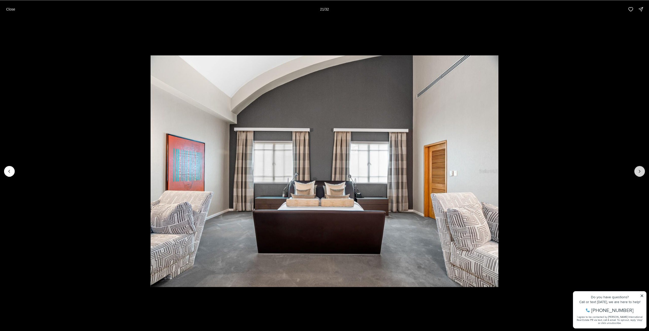
click at [642, 172] on icon "Next slide" at bounding box center [639, 171] width 5 height 5
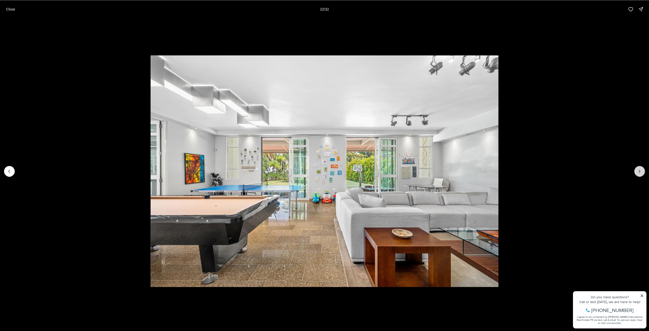
click at [642, 172] on icon "Next slide" at bounding box center [639, 171] width 5 height 5
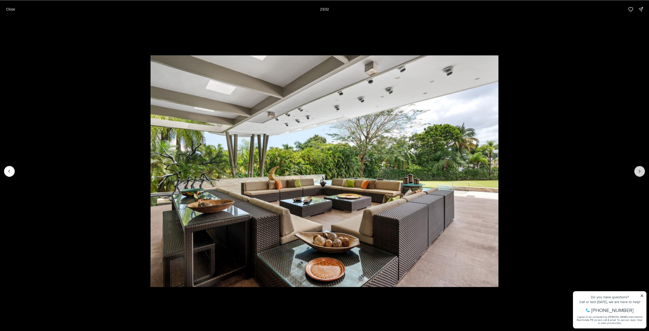
click at [642, 172] on icon "Next slide" at bounding box center [639, 171] width 5 height 5
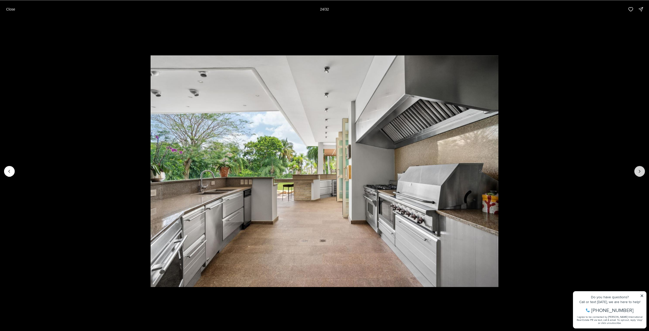
click at [642, 172] on icon "Next slide" at bounding box center [639, 171] width 5 height 5
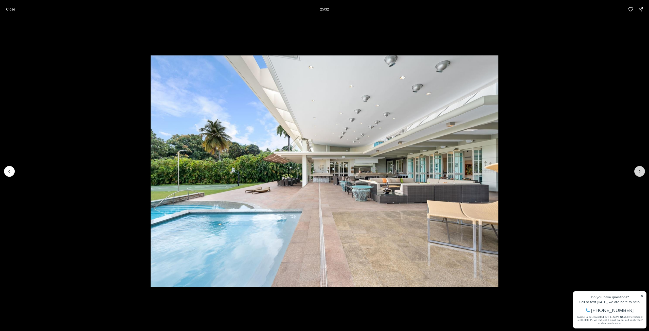
click at [642, 172] on icon "Next slide" at bounding box center [639, 171] width 5 height 5
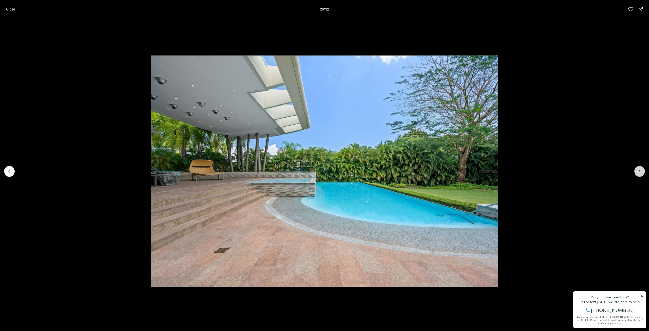
click at [642, 172] on icon "Next slide" at bounding box center [639, 171] width 5 height 5
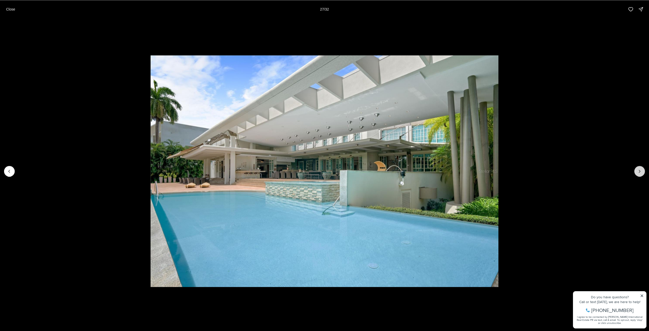
click at [638, 169] on icon "Next slide" at bounding box center [639, 171] width 5 height 5
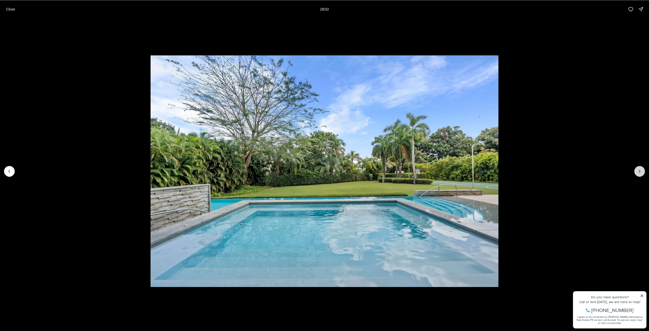
click at [638, 169] on icon "Next slide" at bounding box center [639, 171] width 5 height 5
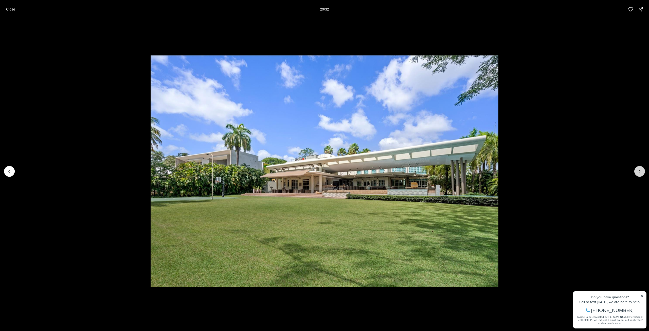
click at [638, 169] on icon "Next slide" at bounding box center [639, 171] width 5 height 5
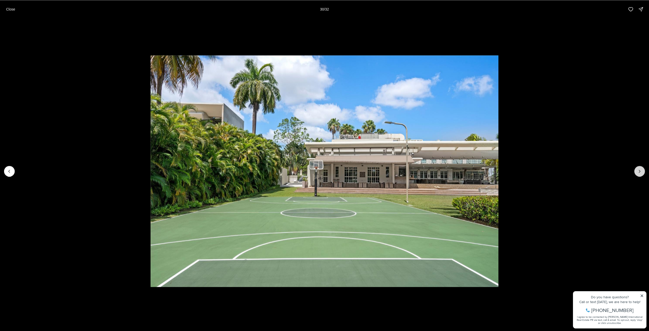
click at [638, 169] on icon "Next slide" at bounding box center [639, 171] width 5 height 5
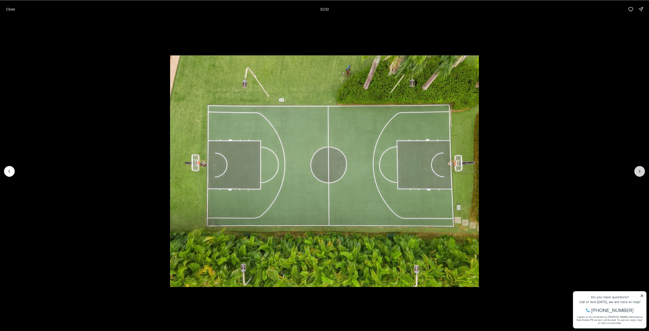
click at [640, 174] on button "Next slide" at bounding box center [639, 171] width 11 height 11
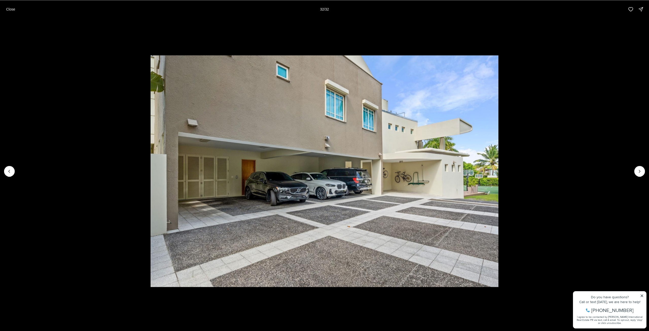
click at [635, 169] on div at bounding box center [639, 171] width 11 height 11
click at [638, 172] on div at bounding box center [639, 171] width 11 height 11
click at [8, 174] on button "Previous slide" at bounding box center [9, 171] width 11 height 11
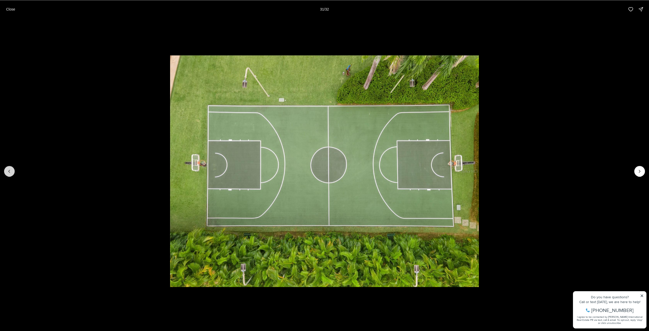
click at [7, 174] on button "Previous slide" at bounding box center [9, 171] width 11 height 11
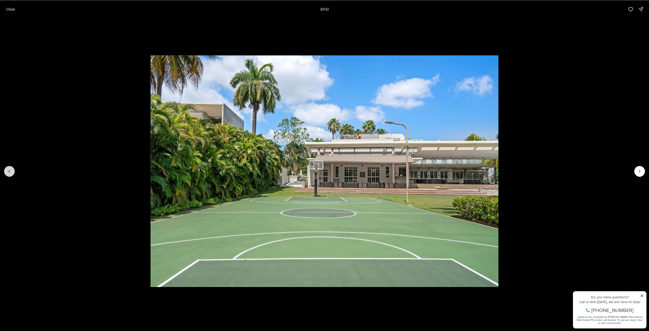
click at [7, 174] on button "Previous slide" at bounding box center [9, 171] width 11 height 11
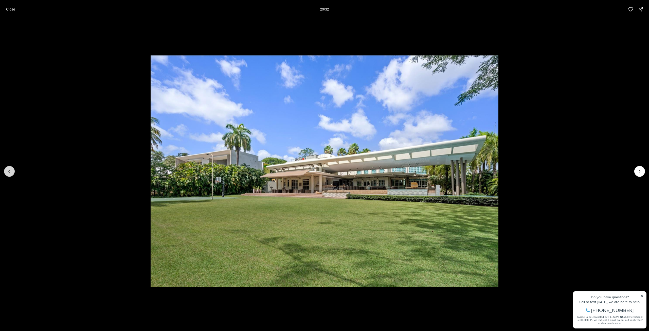
click at [7, 174] on button "Previous slide" at bounding box center [9, 171] width 11 height 11
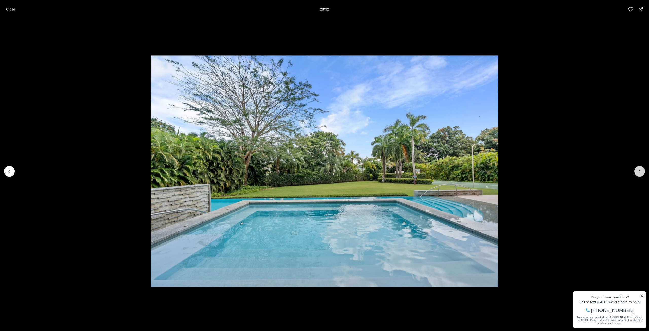
click at [637, 168] on button "Next slide" at bounding box center [639, 171] width 11 height 11
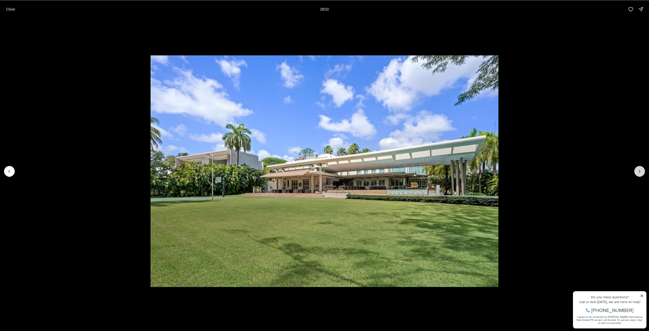
click at [637, 168] on button "Next slide" at bounding box center [639, 171] width 11 height 11
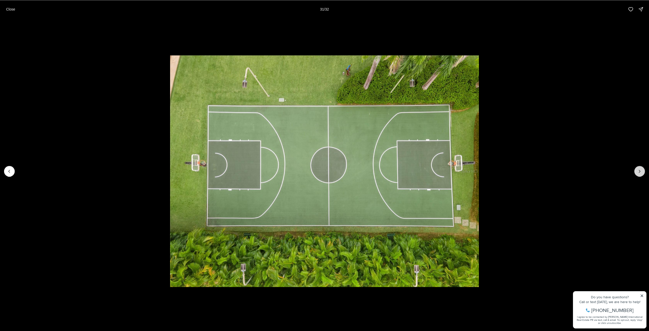
click at [637, 168] on button "Next slide" at bounding box center [639, 171] width 11 height 11
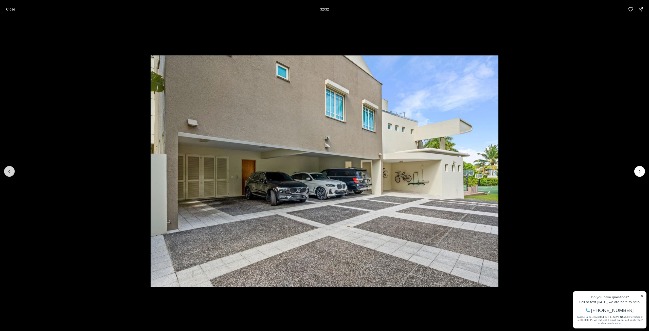
click at [11, 168] on button "Previous slide" at bounding box center [9, 171] width 11 height 11
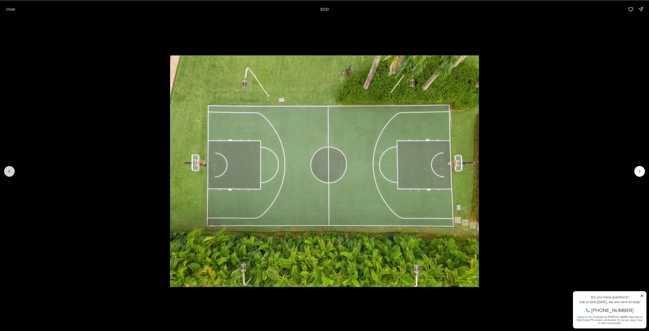
click at [11, 168] on button "Previous slide" at bounding box center [9, 171] width 11 height 11
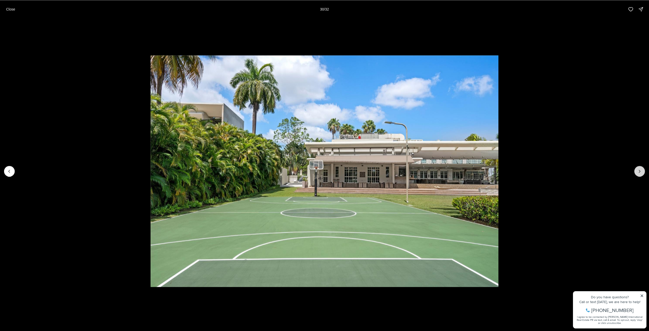
click at [639, 172] on icon "Next slide" at bounding box center [639, 171] width 1 height 3
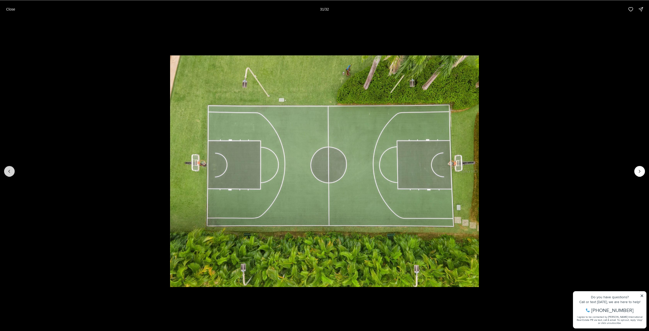
click at [14, 169] on button "Previous slide" at bounding box center [9, 171] width 11 height 11
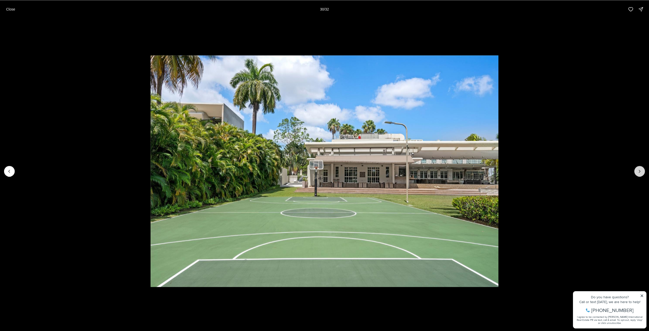
click at [641, 172] on icon "Next slide" at bounding box center [639, 171] width 5 height 5
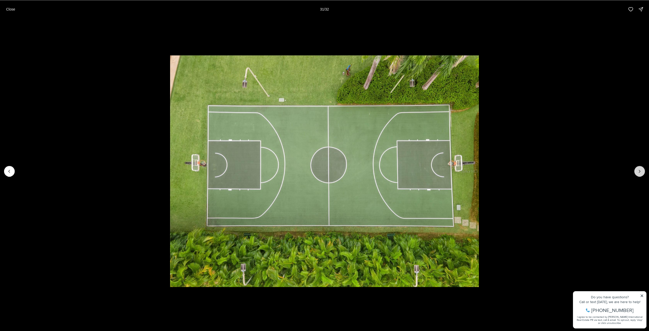
click at [641, 172] on icon "Next slide" at bounding box center [639, 171] width 5 height 5
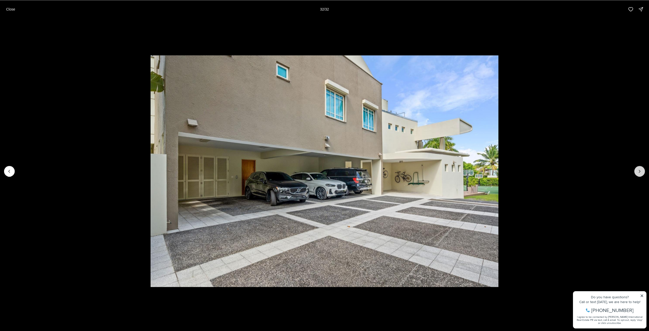
click at [641, 172] on div at bounding box center [639, 171] width 11 height 11
click at [12, 171] on button "Previous slide" at bounding box center [9, 171] width 11 height 11
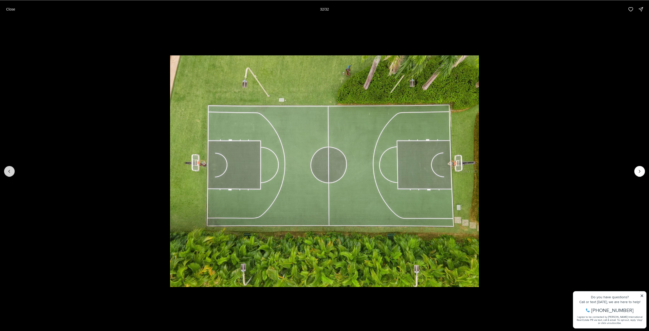
click at [12, 171] on button "Previous slide" at bounding box center [9, 171] width 11 height 11
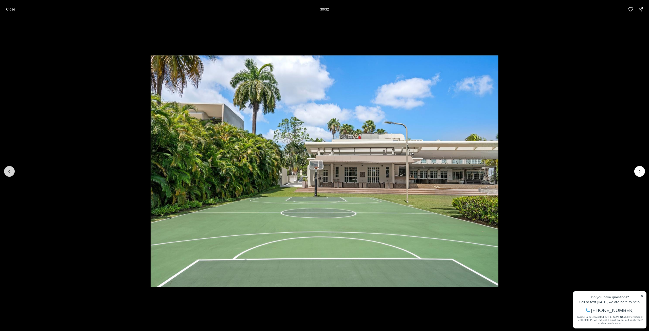
click at [12, 171] on button "Previous slide" at bounding box center [9, 171] width 11 height 11
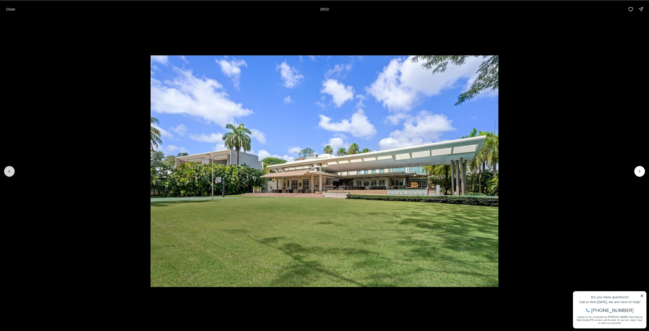
click at [12, 171] on button "Previous slide" at bounding box center [9, 171] width 11 height 11
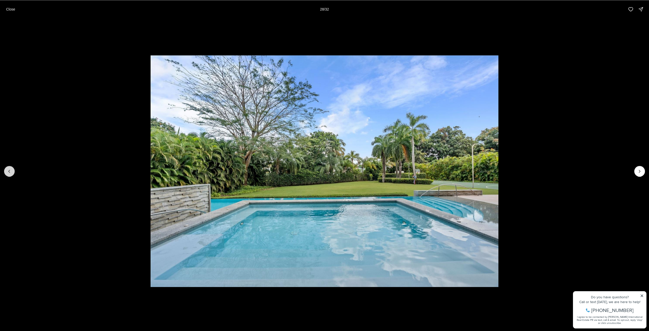
click at [12, 171] on button "Previous slide" at bounding box center [9, 171] width 11 height 11
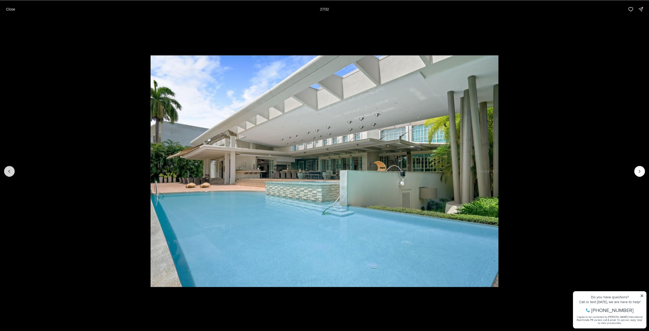
click at [12, 171] on button "Previous slide" at bounding box center [9, 171] width 11 height 11
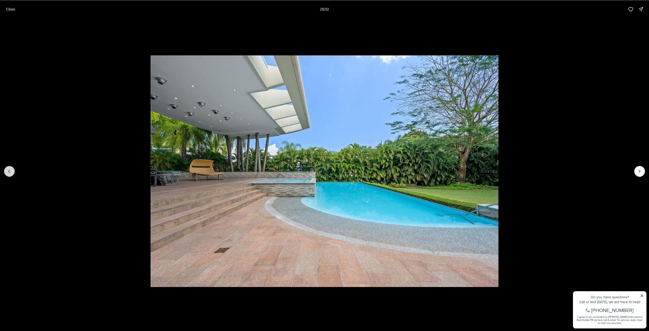
click at [12, 171] on button "Previous slide" at bounding box center [9, 171] width 11 height 11
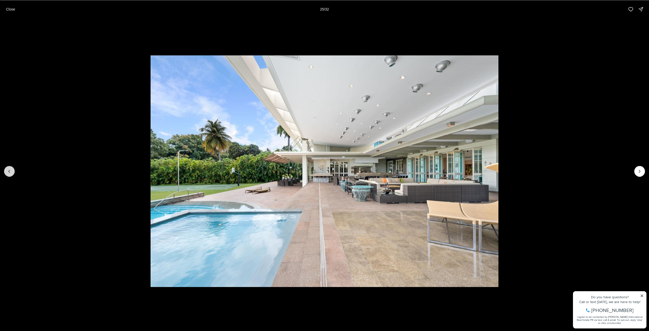
click at [10, 173] on icon "Previous slide" at bounding box center [9, 171] width 5 height 5
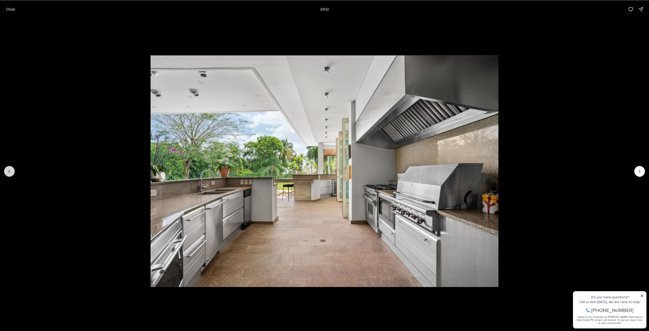
click at [10, 173] on icon "Previous slide" at bounding box center [9, 171] width 5 height 5
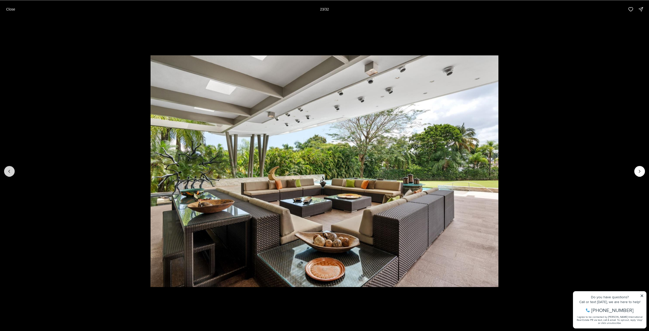
click at [11, 173] on icon "Previous slide" at bounding box center [9, 171] width 5 height 5
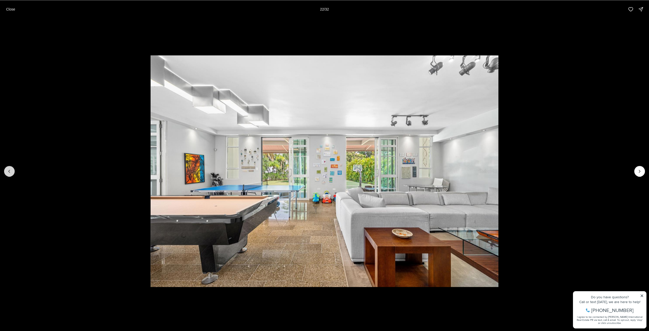
click at [11, 173] on icon "Previous slide" at bounding box center [9, 171] width 5 height 5
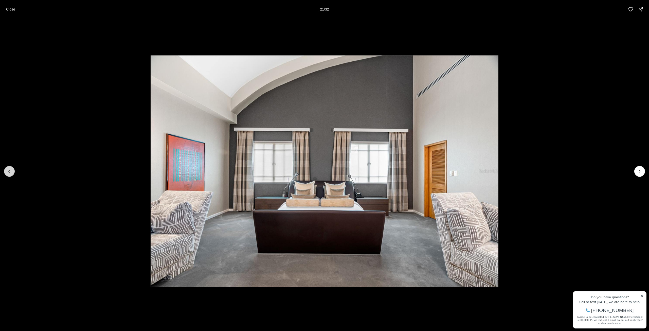
click at [11, 173] on icon "Previous slide" at bounding box center [9, 171] width 5 height 5
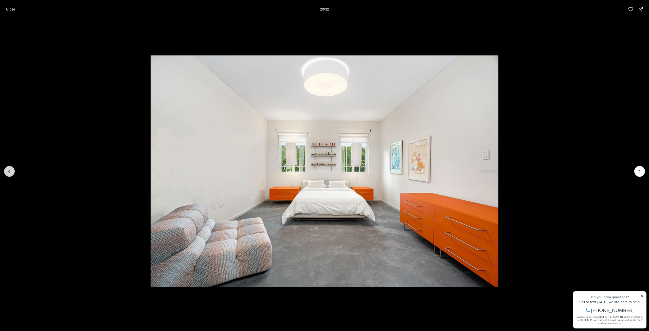
click at [11, 173] on icon "Previous slide" at bounding box center [9, 171] width 5 height 5
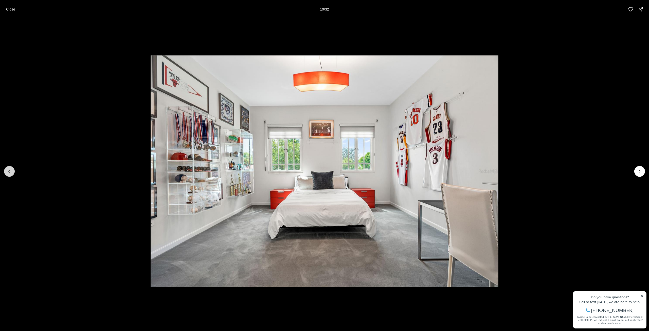
click at [11, 173] on icon "Previous slide" at bounding box center [9, 171] width 5 height 5
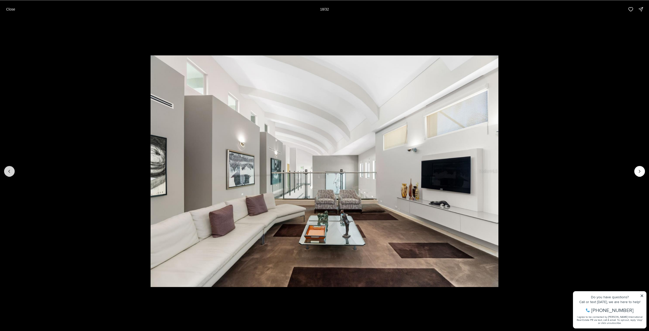
click at [11, 173] on icon "Previous slide" at bounding box center [9, 171] width 5 height 5
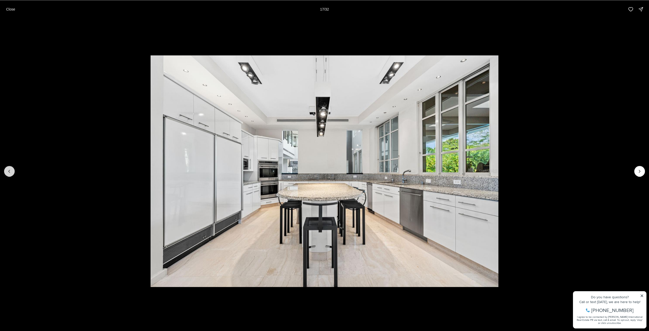
click at [11, 173] on icon "Previous slide" at bounding box center [9, 171] width 5 height 5
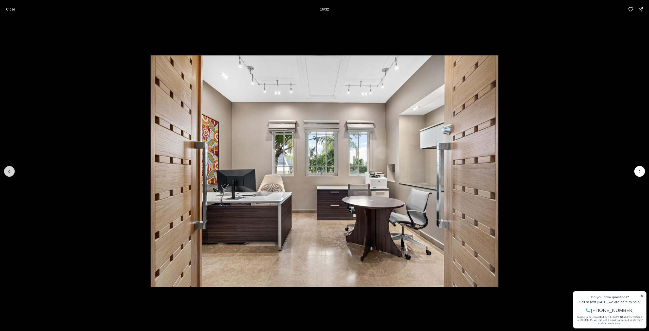
click at [11, 173] on icon "Previous slide" at bounding box center [9, 171] width 5 height 5
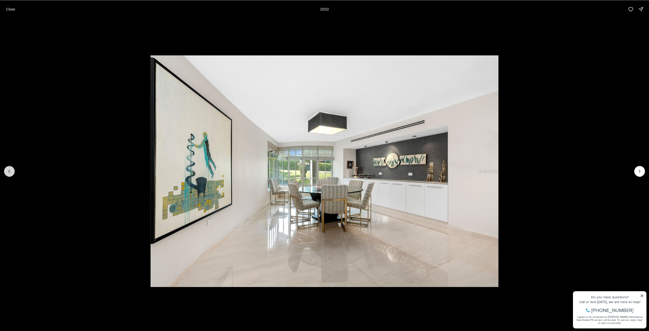
click at [11, 173] on icon "Previous slide" at bounding box center [9, 171] width 5 height 5
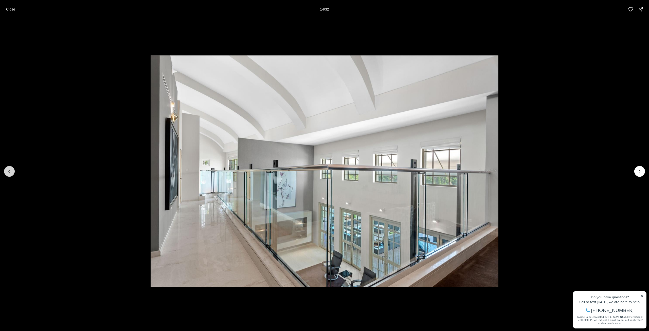
click at [11, 173] on icon "Previous slide" at bounding box center [9, 171] width 5 height 5
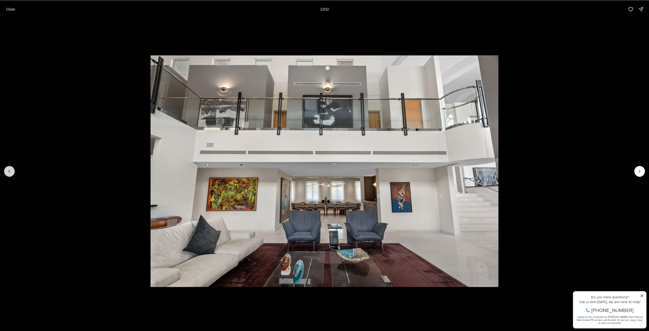
click at [11, 173] on icon "Previous slide" at bounding box center [9, 171] width 5 height 5
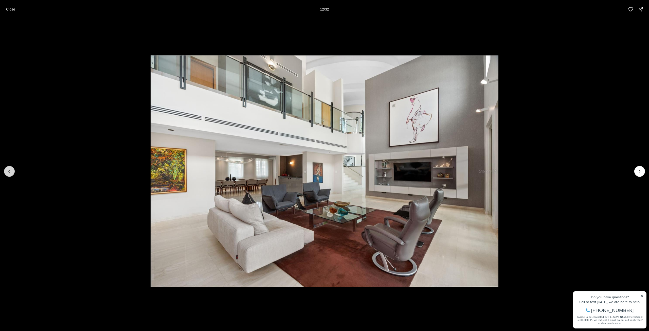
click at [11, 173] on icon "Previous slide" at bounding box center [9, 171] width 5 height 5
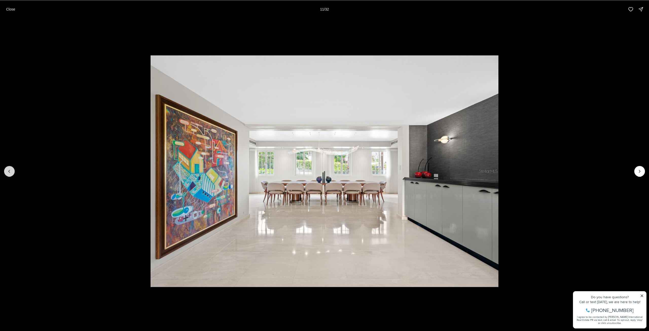
click at [11, 173] on icon "Previous slide" at bounding box center [9, 171] width 5 height 5
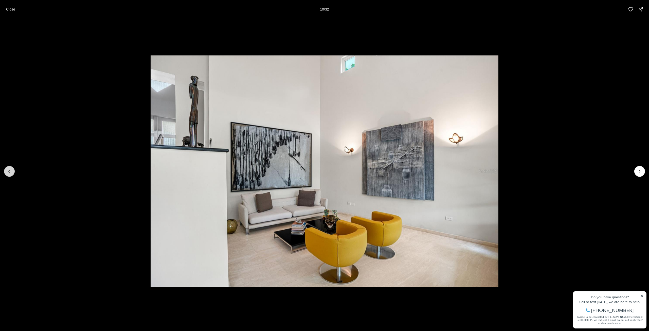
click at [11, 173] on icon "Previous slide" at bounding box center [9, 171] width 5 height 5
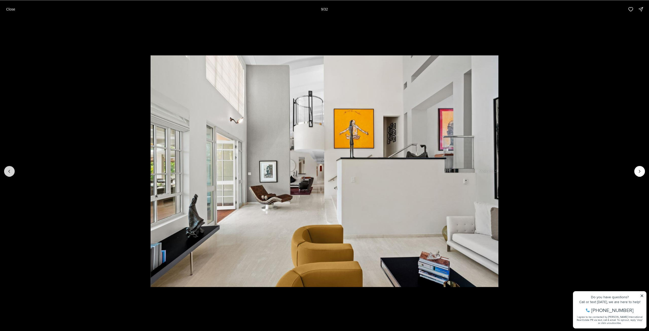
click at [11, 173] on icon "Previous slide" at bounding box center [9, 171] width 5 height 5
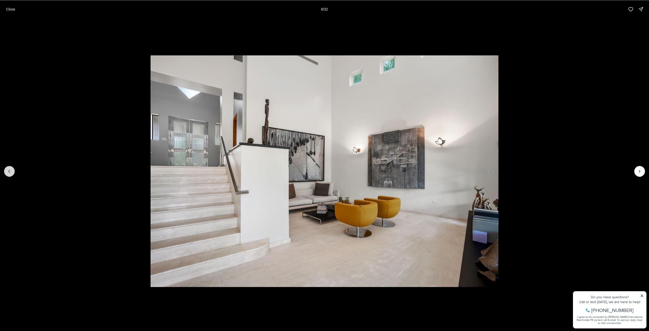
click at [11, 173] on icon "Previous slide" at bounding box center [9, 171] width 5 height 5
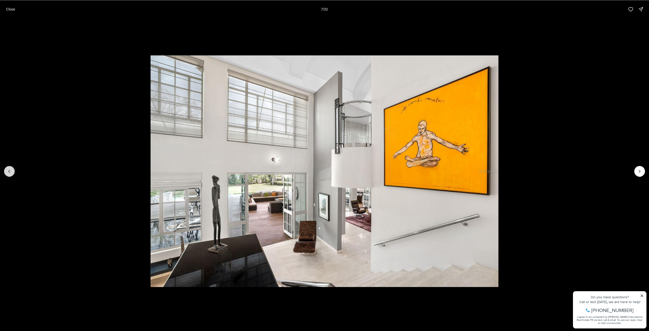
click at [11, 173] on icon "Previous slide" at bounding box center [9, 171] width 5 height 5
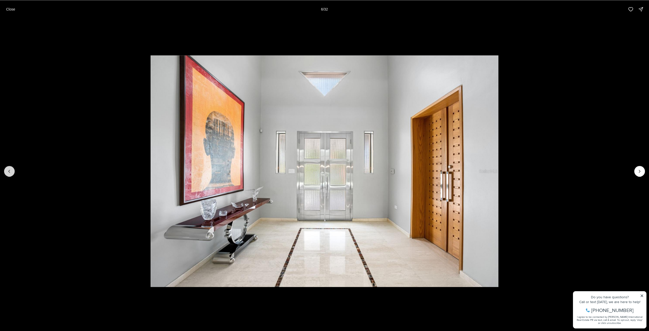
click at [11, 173] on icon "Previous slide" at bounding box center [9, 171] width 5 height 5
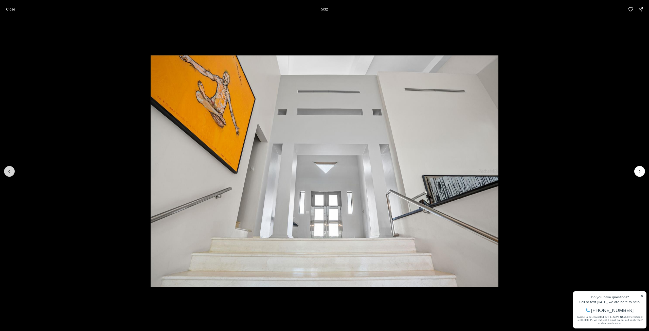
click at [11, 173] on icon "Previous slide" at bounding box center [9, 171] width 5 height 5
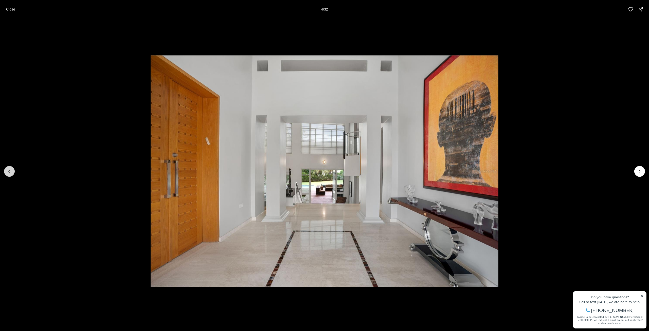
click at [11, 173] on icon "Previous slide" at bounding box center [9, 171] width 5 height 5
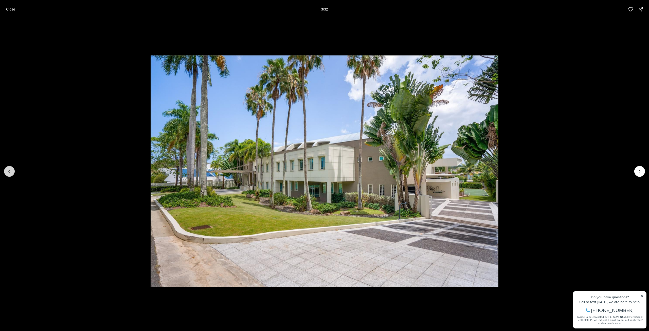
click at [12, 173] on button "Previous slide" at bounding box center [9, 171] width 11 height 11
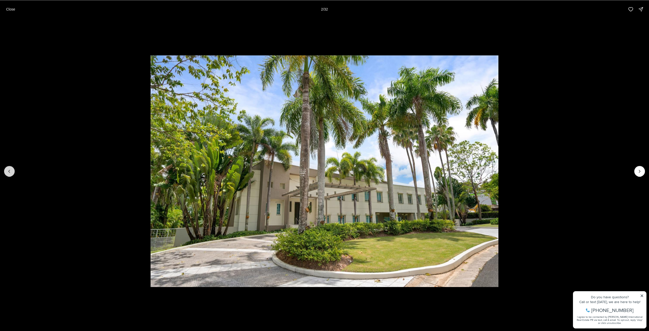
click at [12, 173] on button "Previous slide" at bounding box center [9, 171] width 11 height 11
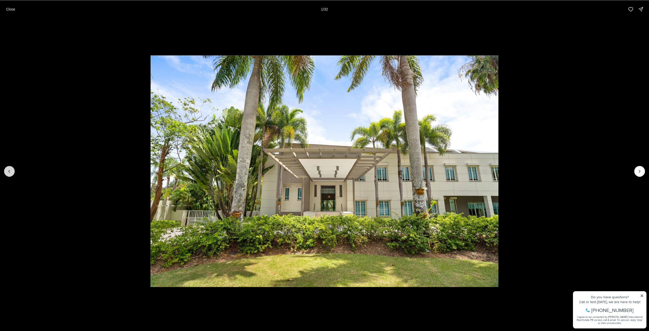
click at [12, 173] on div at bounding box center [9, 171] width 11 height 11
click at [10, 172] on div at bounding box center [9, 171] width 11 height 11
click at [8, 172] on div at bounding box center [9, 171] width 11 height 11
click at [639, 174] on button "Next slide" at bounding box center [639, 171] width 11 height 11
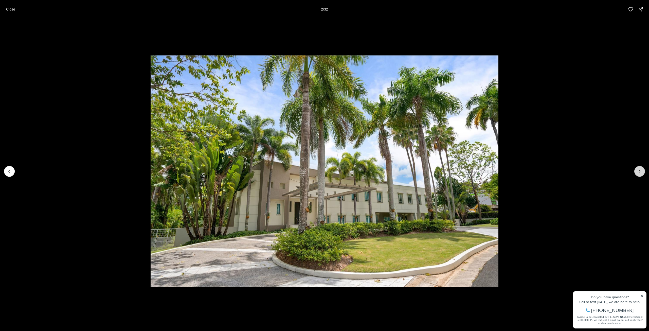
click at [639, 174] on button "Next slide" at bounding box center [639, 171] width 11 height 11
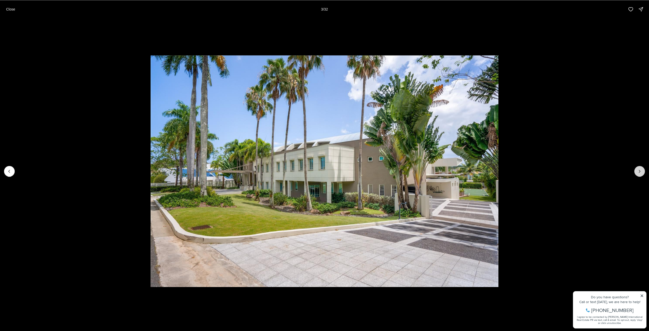
click at [639, 174] on button "Next slide" at bounding box center [639, 171] width 11 height 11
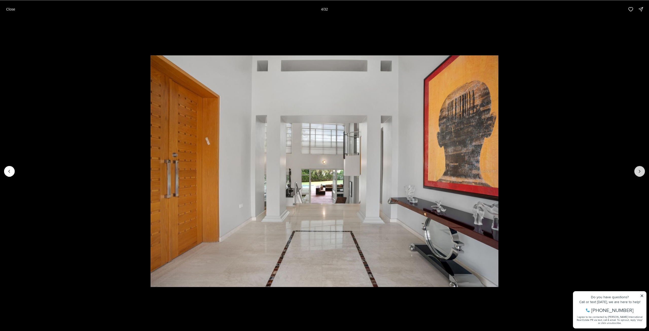
click at [639, 174] on button "Next slide" at bounding box center [639, 171] width 11 height 11
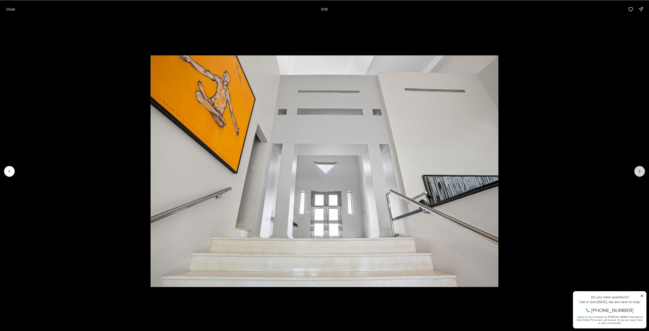
click at [639, 174] on button "Next slide" at bounding box center [639, 171] width 11 height 11
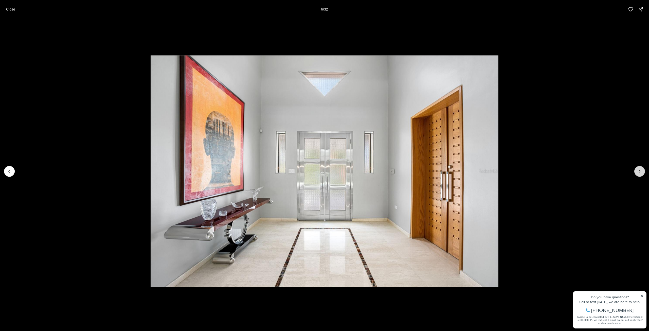
click at [639, 174] on button "Next slide" at bounding box center [639, 171] width 11 height 11
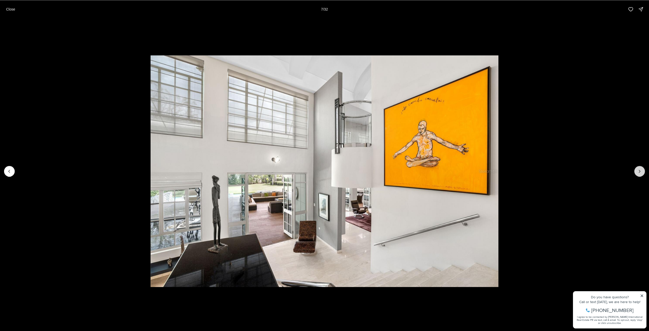
click at [639, 174] on button "Next slide" at bounding box center [639, 171] width 11 height 11
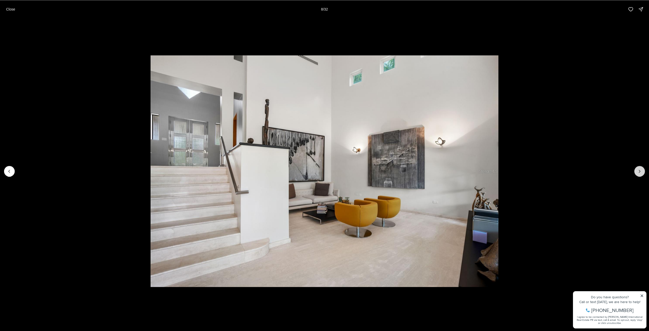
click at [639, 174] on button "Next slide" at bounding box center [639, 171] width 11 height 11
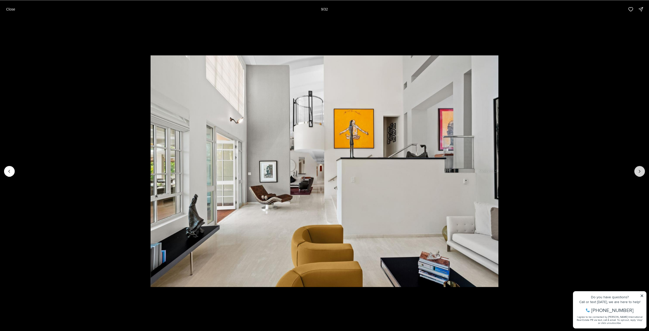
click at [639, 174] on button "Next slide" at bounding box center [639, 171] width 11 height 11
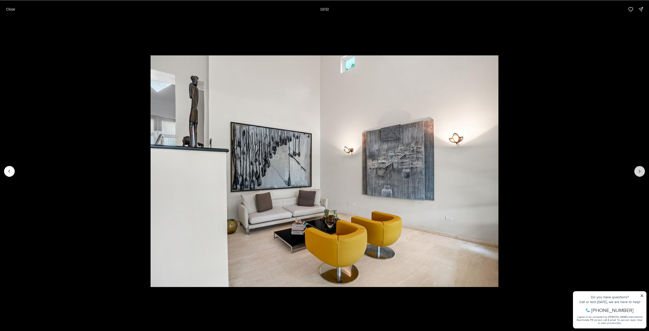
click at [639, 174] on button "Next slide" at bounding box center [639, 171] width 11 height 11
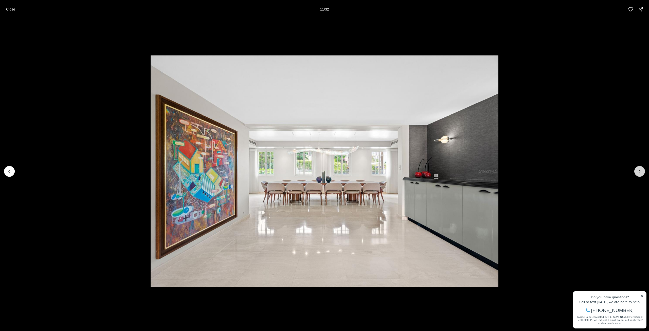
click at [639, 174] on button "Next slide" at bounding box center [639, 171] width 11 height 11
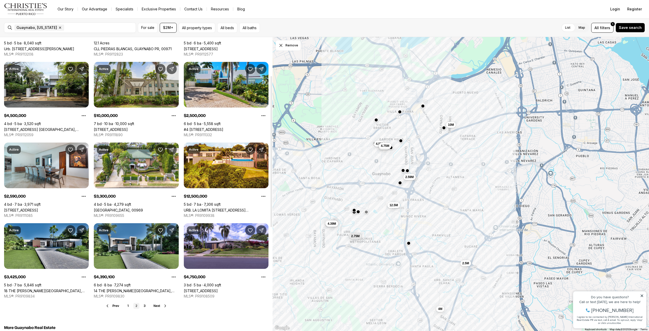
scroll to position [76, 0]
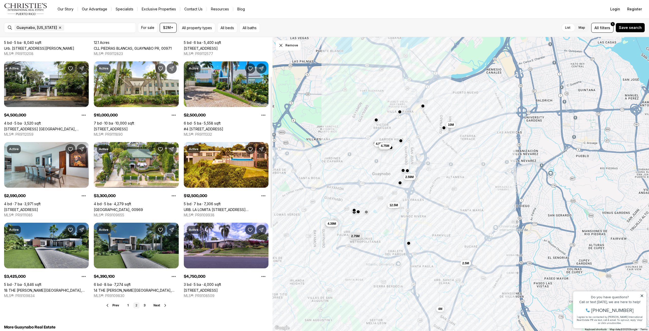
click at [126, 288] on link "14 THE [PERSON_NAME][GEOGRAPHIC_DATA], [GEOGRAPHIC_DATA], 00971" at bounding box center [136, 290] width 85 height 4
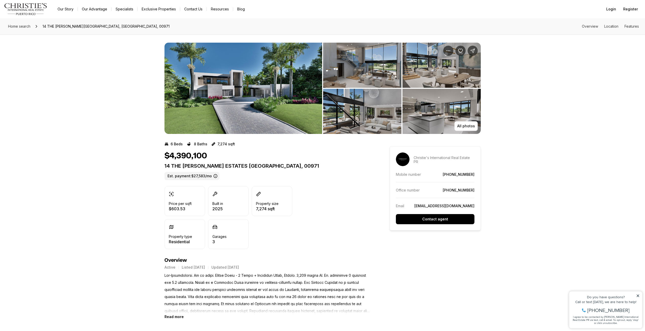
click at [233, 103] on img "View image gallery" at bounding box center [243, 88] width 158 height 91
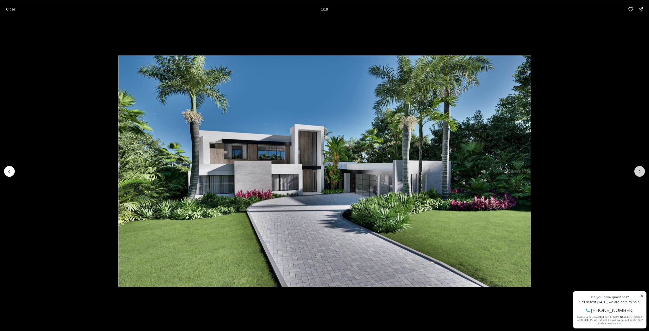
click at [635, 170] on button "Next slide" at bounding box center [639, 171] width 11 height 11
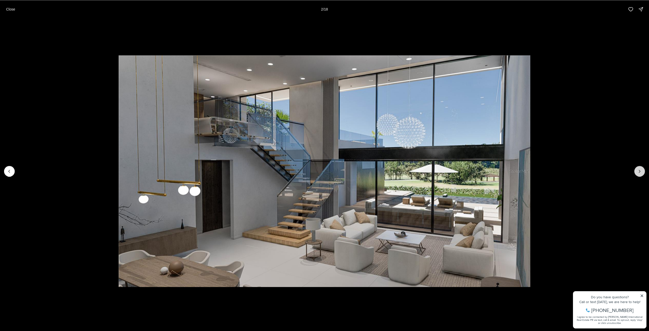
click at [635, 170] on button "Next slide" at bounding box center [639, 171] width 11 height 11
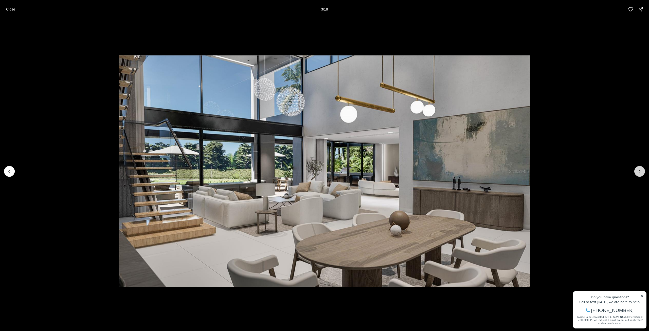
click at [635, 170] on button "Next slide" at bounding box center [639, 171] width 11 height 11
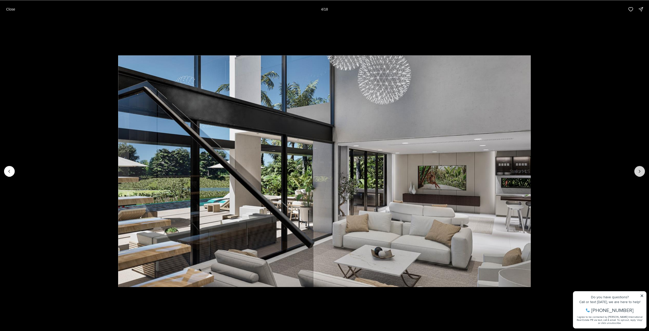
click at [635, 170] on button "Next slide" at bounding box center [639, 171] width 11 height 11
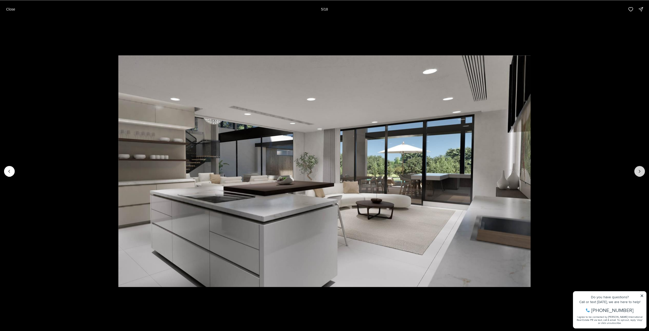
click at [635, 170] on button "Next slide" at bounding box center [639, 171] width 11 height 11
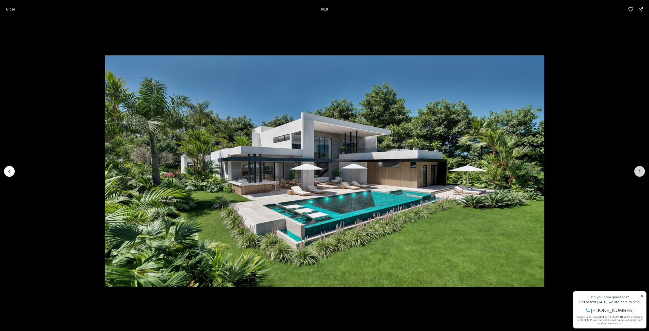
click at [635, 170] on button "Next slide" at bounding box center [639, 171] width 11 height 11
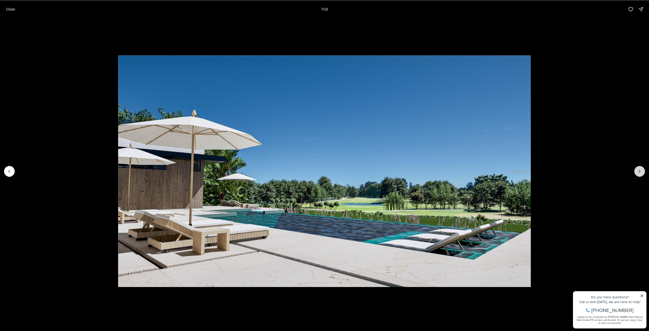
click at [635, 170] on button "Next slide" at bounding box center [639, 171] width 11 height 11
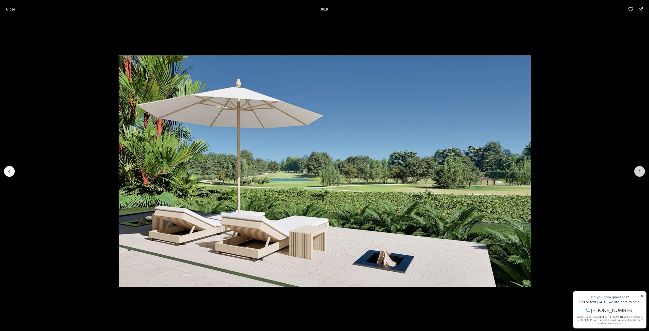
click at [635, 170] on button "Next slide" at bounding box center [639, 171] width 11 height 11
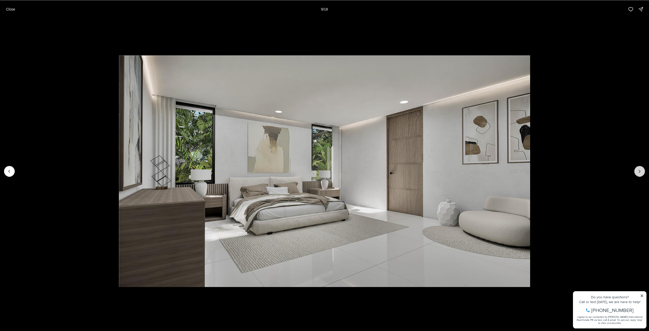
click at [635, 170] on button "Next slide" at bounding box center [639, 171] width 11 height 11
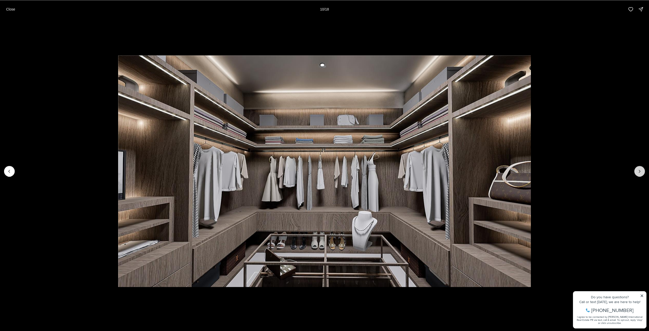
click at [635, 170] on button "Next slide" at bounding box center [639, 171] width 11 height 11
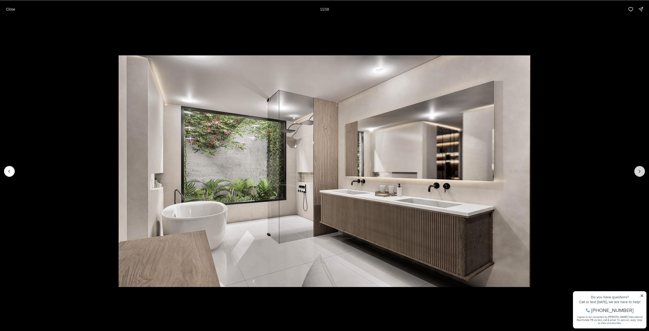
click at [635, 170] on button "Next slide" at bounding box center [639, 171] width 11 height 11
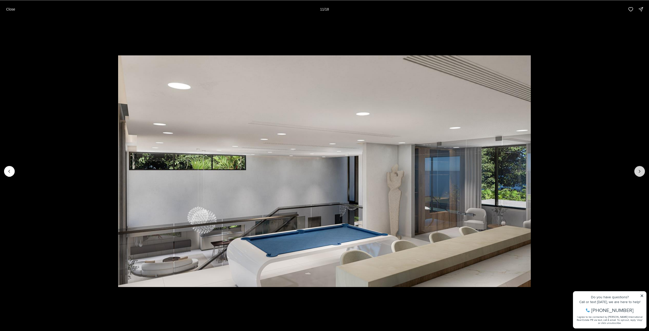
click at [635, 170] on button "Next slide" at bounding box center [639, 171] width 11 height 11
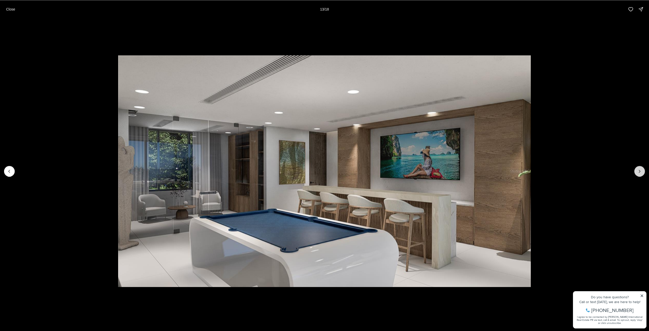
click at [635, 170] on button "Next slide" at bounding box center [639, 171] width 11 height 11
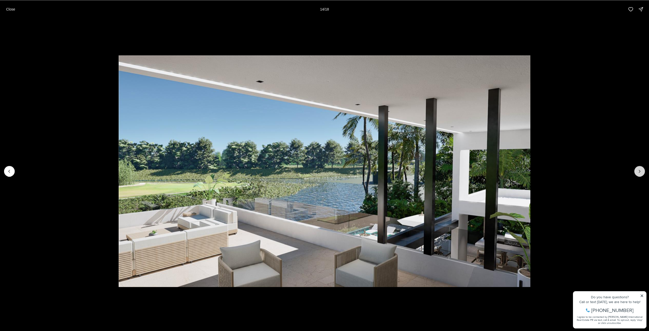
click at [635, 170] on button "Next slide" at bounding box center [639, 171] width 11 height 11
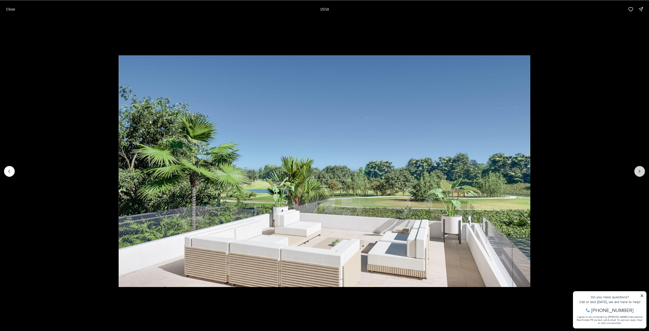
click at [635, 170] on button "Next slide" at bounding box center [639, 171] width 11 height 11
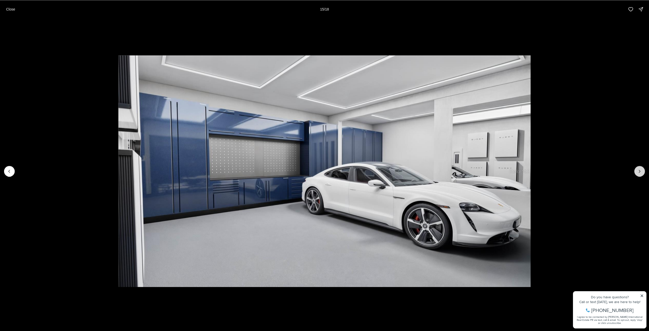
click at [635, 170] on button "Next slide" at bounding box center [639, 171] width 11 height 11
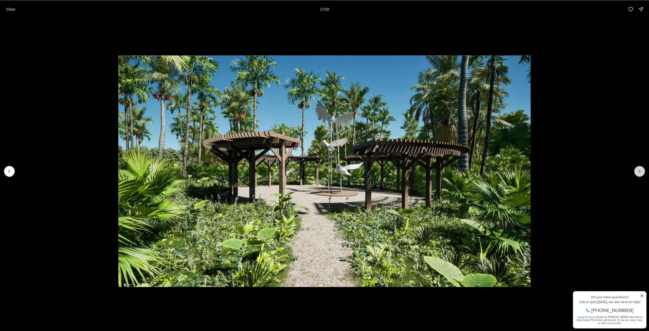
click at [635, 170] on button "Next slide" at bounding box center [639, 171] width 11 height 11
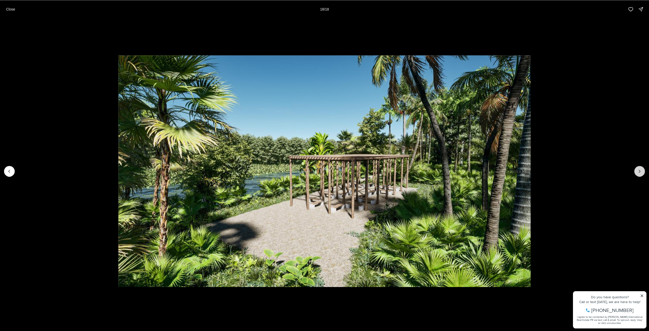
click at [635, 170] on div at bounding box center [639, 171] width 11 height 11
click at [5, 5] on button "Close" at bounding box center [10, 9] width 15 height 10
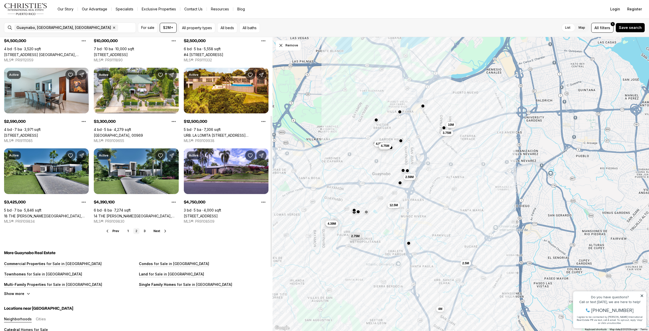
scroll to position [152, 0]
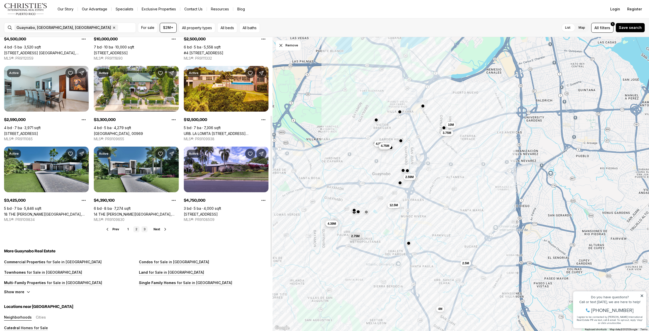
click at [144, 228] on link "3" at bounding box center [144, 229] width 6 height 6
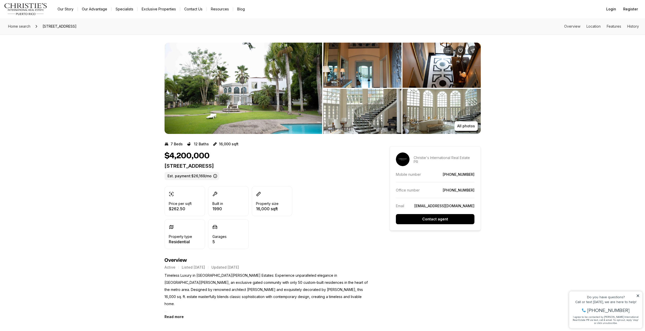
click at [242, 96] on img "View image gallery" at bounding box center [243, 88] width 158 height 91
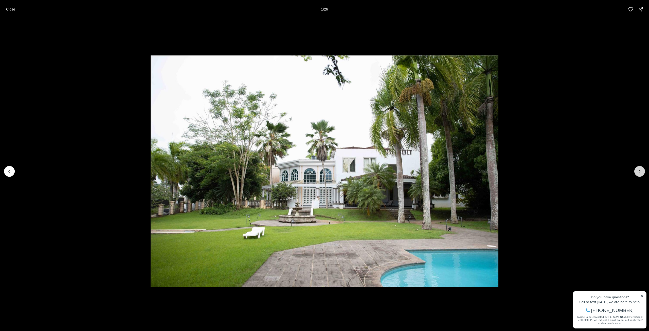
click at [637, 170] on icon "Next slide" at bounding box center [639, 171] width 5 height 5
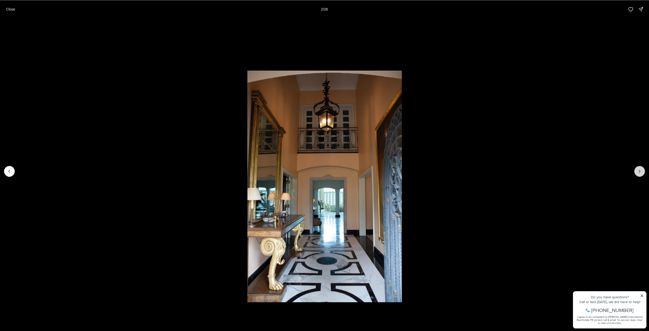
click at [637, 170] on icon "Next slide" at bounding box center [639, 171] width 5 height 5
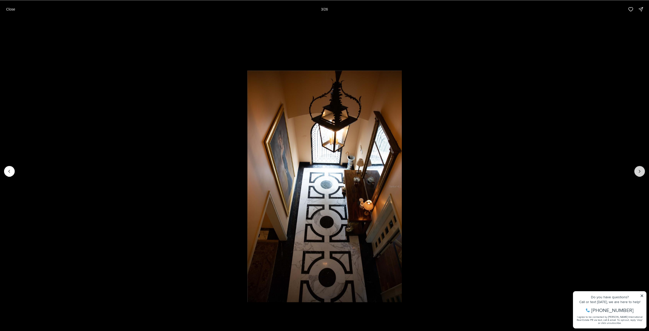
click at [637, 170] on icon "Next slide" at bounding box center [639, 171] width 5 height 5
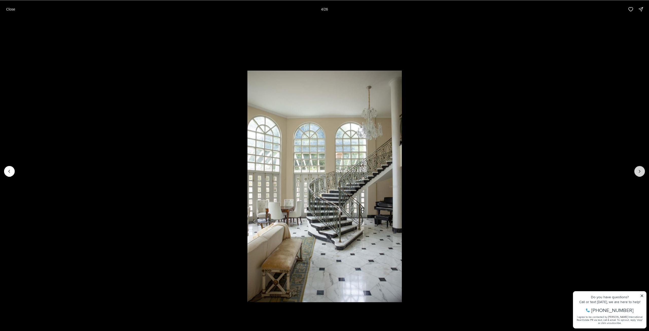
click at [637, 170] on icon "Next slide" at bounding box center [639, 171] width 5 height 5
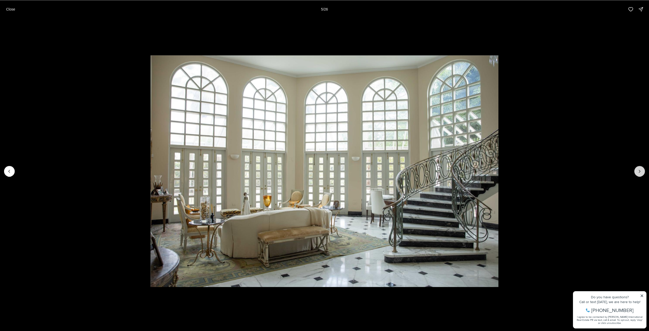
click at [637, 170] on icon "Next slide" at bounding box center [639, 171] width 5 height 5
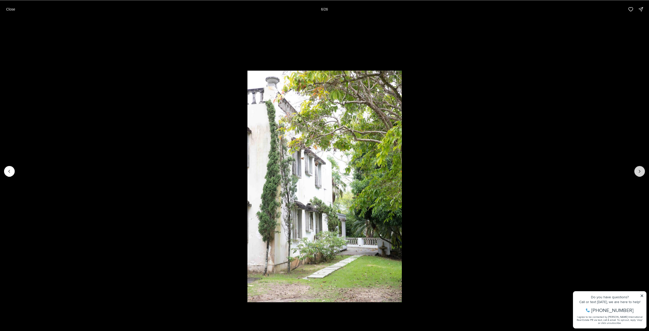
click at [637, 170] on icon "Next slide" at bounding box center [639, 171] width 5 height 5
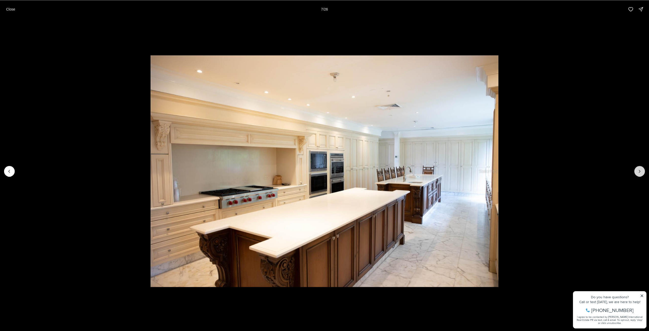
click at [637, 170] on icon "Next slide" at bounding box center [639, 171] width 5 height 5
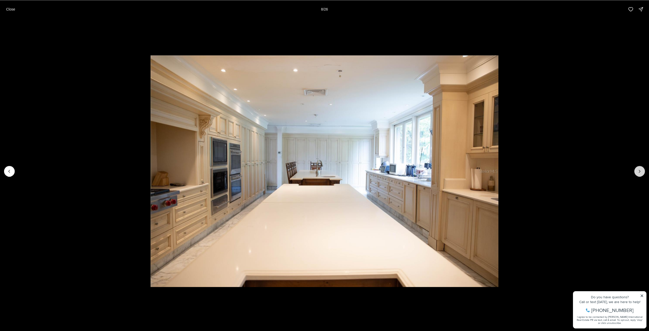
click at [637, 170] on icon "Next slide" at bounding box center [639, 171] width 5 height 5
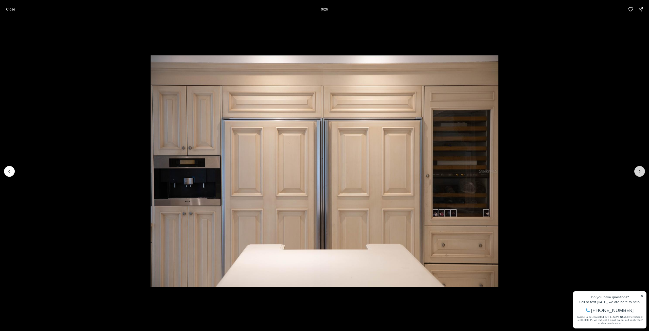
click at [637, 170] on icon "Next slide" at bounding box center [639, 171] width 5 height 5
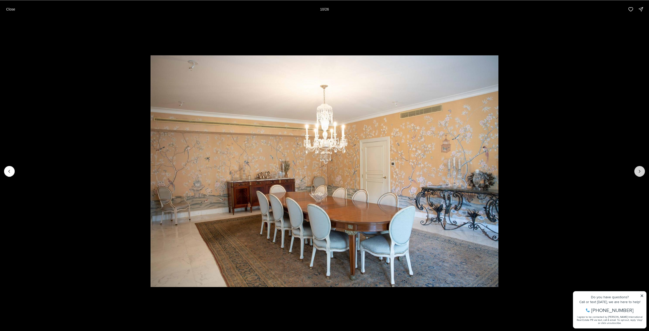
click at [637, 170] on icon "Next slide" at bounding box center [639, 171] width 5 height 5
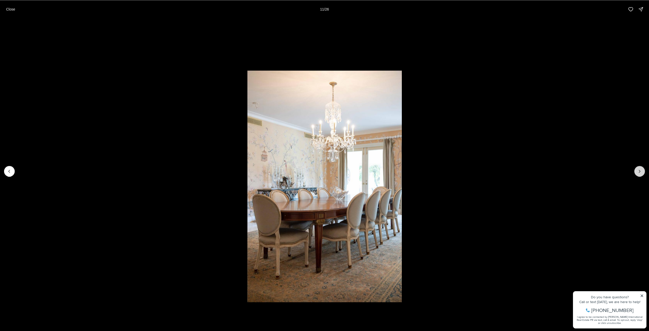
click at [637, 170] on icon "Next slide" at bounding box center [639, 171] width 5 height 5
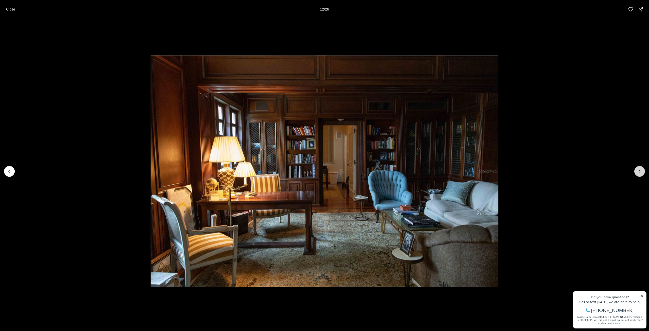
click at [637, 170] on icon "Next slide" at bounding box center [639, 171] width 5 height 5
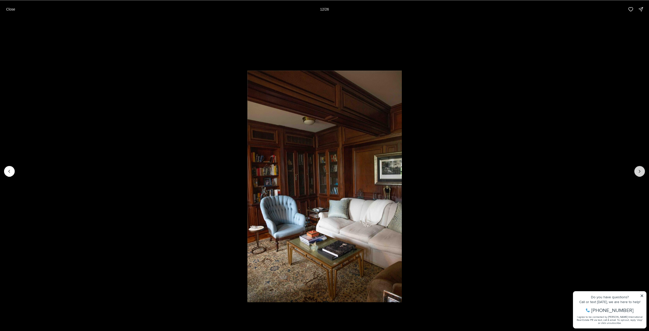
click at [637, 170] on icon "Next slide" at bounding box center [639, 171] width 5 height 5
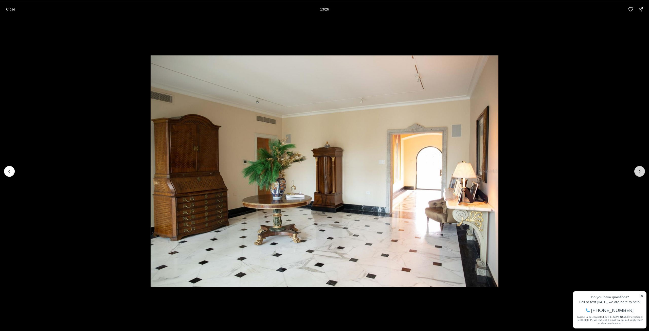
click at [637, 170] on icon "Next slide" at bounding box center [639, 171] width 5 height 5
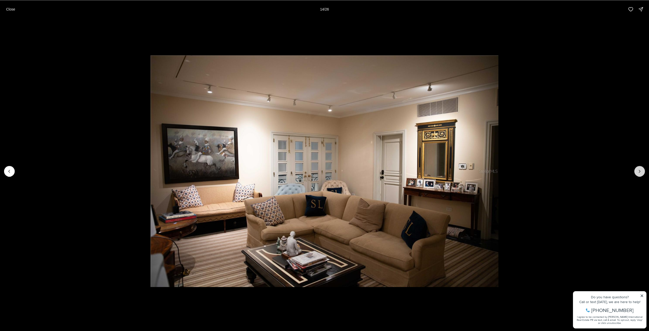
click at [637, 170] on icon "Next slide" at bounding box center [639, 171] width 5 height 5
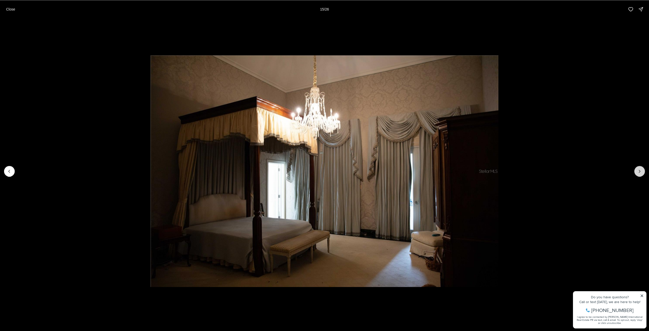
click at [637, 170] on icon "Next slide" at bounding box center [639, 171] width 5 height 5
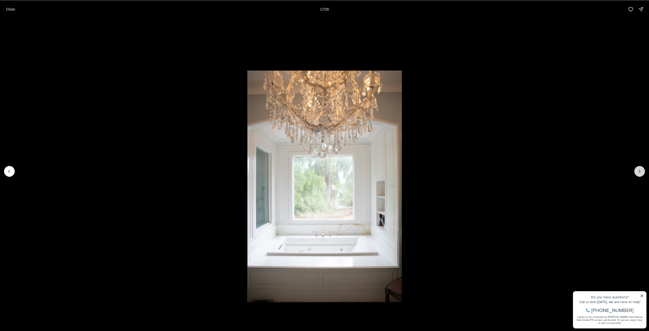
click at [637, 170] on icon "Next slide" at bounding box center [639, 171] width 5 height 5
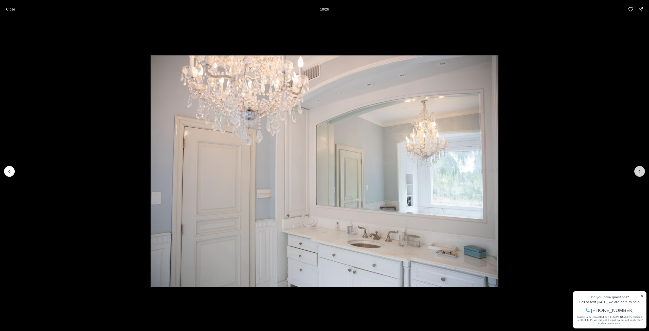
click at [637, 170] on icon "Next slide" at bounding box center [639, 171] width 5 height 5
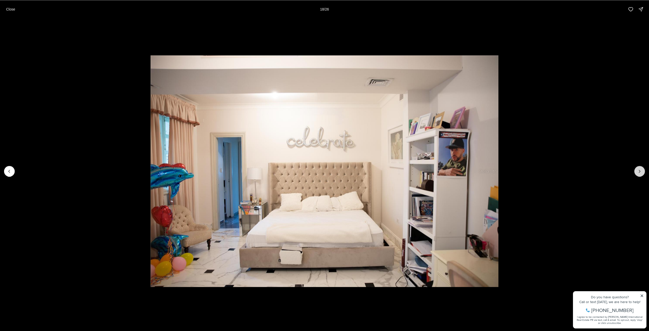
click at [637, 170] on icon "Next slide" at bounding box center [639, 171] width 5 height 5
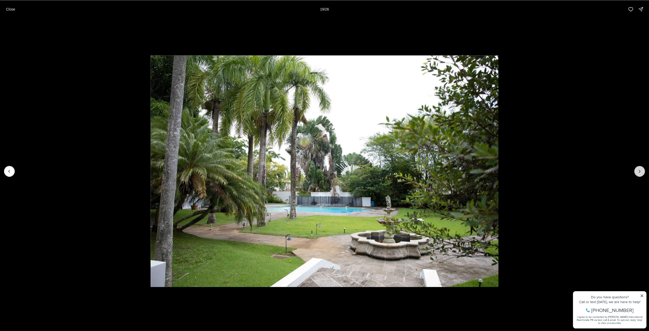
click at [637, 170] on icon "Next slide" at bounding box center [639, 171] width 5 height 5
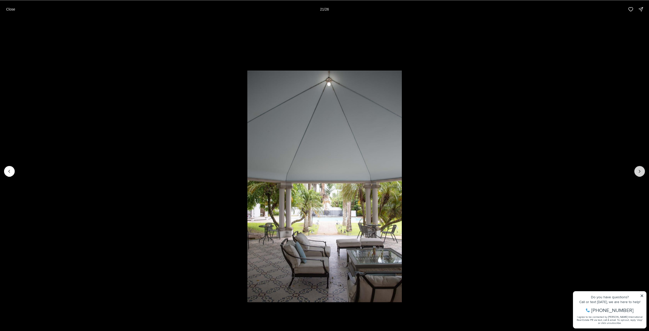
click at [637, 170] on icon "Next slide" at bounding box center [639, 171] width 5 height 5
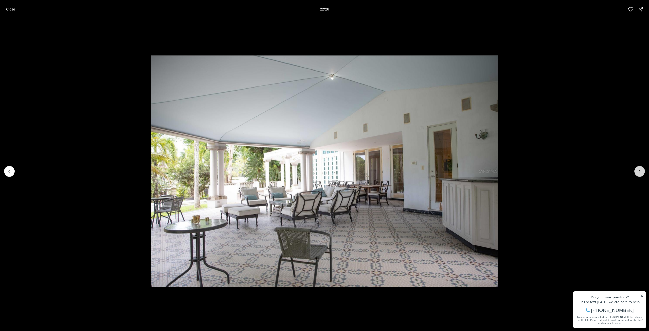
click at [637, 170] on icon "Next slide" at bounding box center [639, 171] width 5 height 5
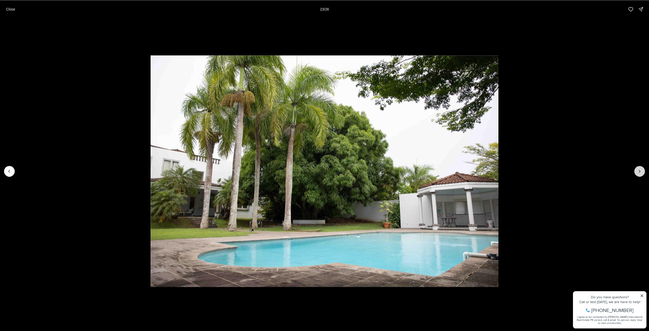
click at [637, 170] on icon "Next slide" at bounding box center [639, 171] width 5 height 5
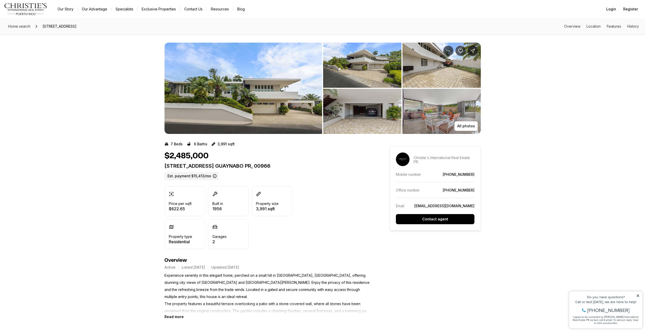
click at [247, 100] on img "View image gallery" at bounding box center [243, 88] width 158 height 91
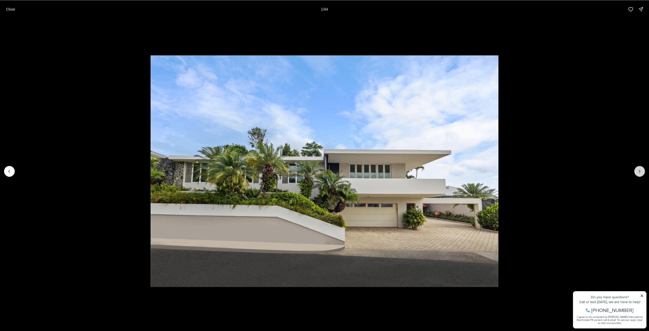
click at [639, 171] on icon "Next slide" at bounding box center [639, 171] width 5 height 5
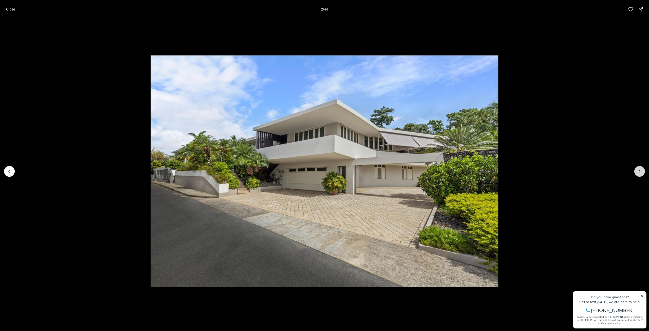
click at [639, 171] on icon "Next slide" at bounding box center [639, 171] width 5 height 5
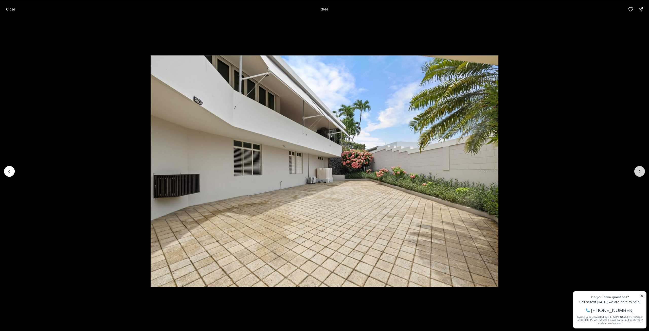
click at [639, 171] on icon "Next slide" at bounding box center [639, 171] width 5 height 5
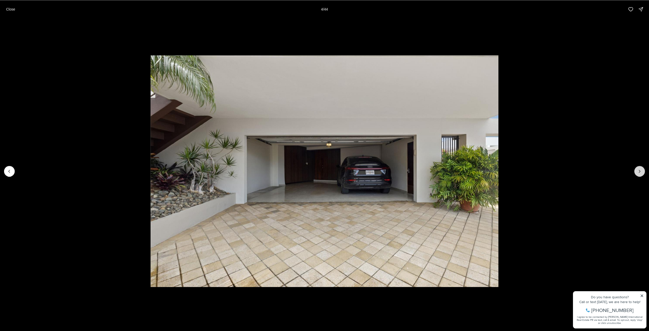
click at [639, 171] on icon "Next slide" at bounding box center [639, 171] width 5 height 5
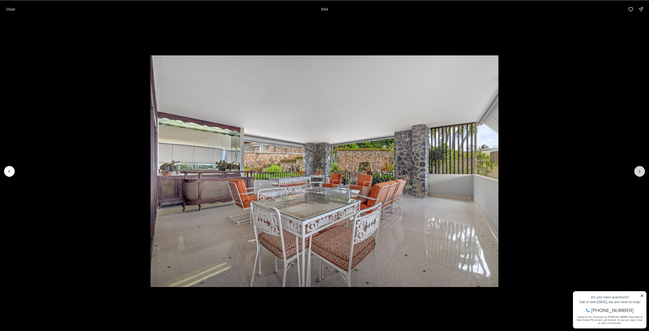
click at [639, 171] on icon "Next slide" at bounding box center [639, 171] width 5 height 5
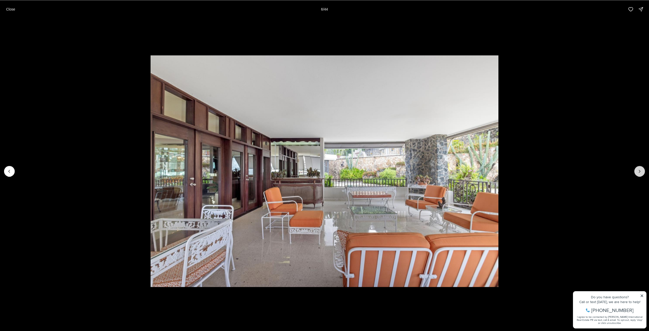
click at [639, 171] on icon "Next slide" at bounding box center [639, 171] width 5 height 5
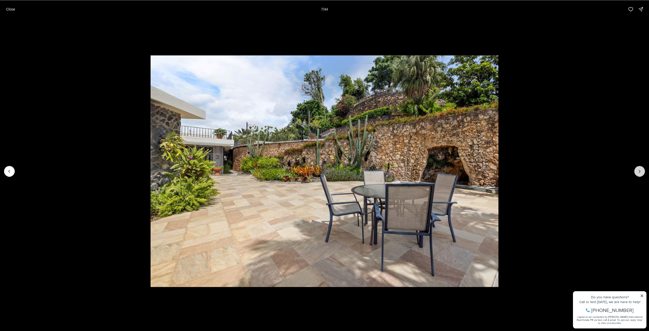
click at [639, 171] on icon "Next slide" at bounding box center [639, 171] width 5 height 5
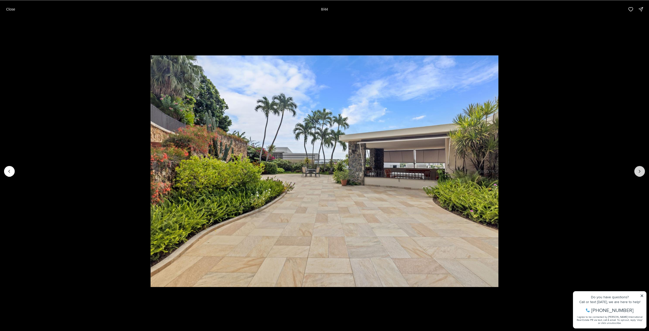
click at [639, 171] on icon "Next slide" at bounding box center [639, 171] width 5 height 5
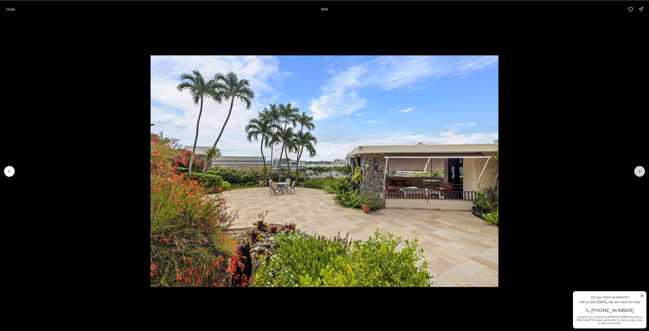
click at [639, 171] on icon "Next slide" at bounding box center [639, 171] width 5 height 5
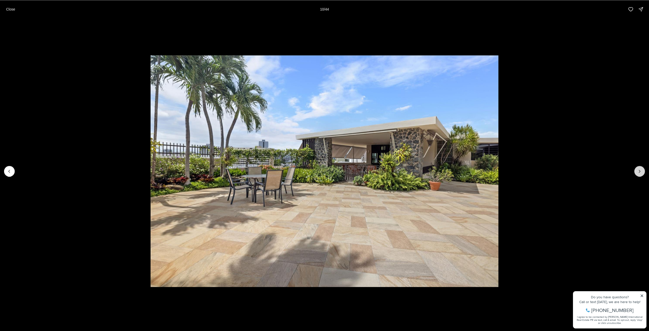
click at [639, 171] on icon "Next slide" at bounding box center [639, 171] width 5 height 5
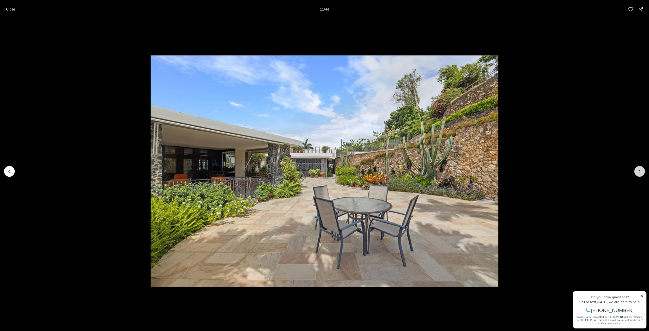
click at [639, 171] on icon "Next slide" at bounding box center [639, 171] width 5 height 5
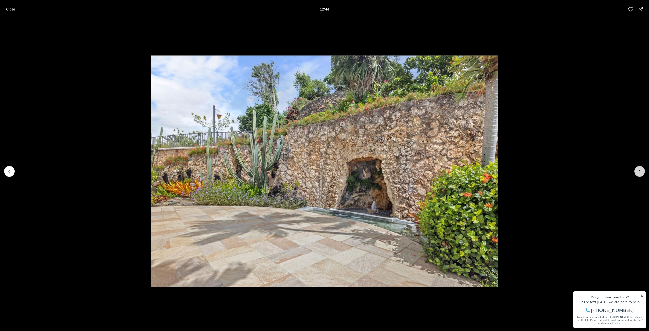
click at [639, 171] on icon "Next slide" at bounding box center [639, 171] width 5 height 5
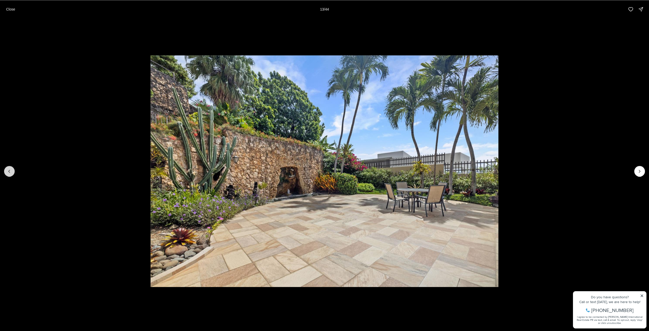
click at [12, 170] on button "Previous slide" at bounding box center [9, 171] width 11 height 11
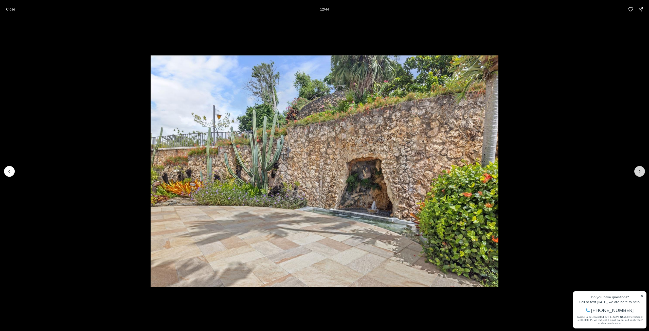
click at [637, 169] on button "Next slide" at bounding box center [639, 171] width 11 height 11
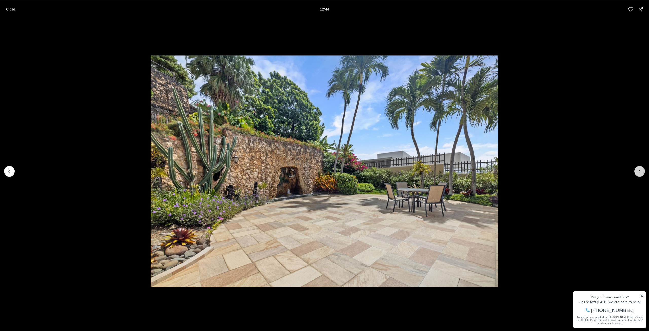
click at [637, 169] on button "Next slide" at bounding box center [639, 171] width 11 height 11
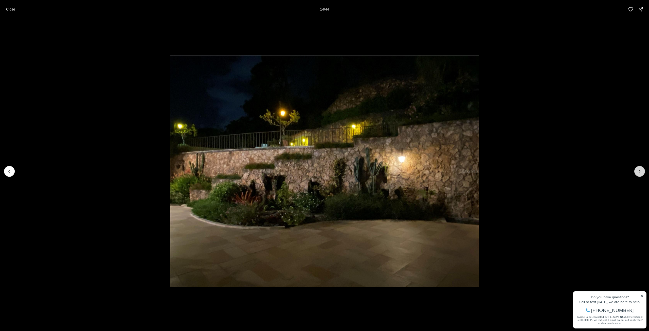
click at [637, 169] on button "Next slide" at bounding box center [639, 171] width 11 height 11
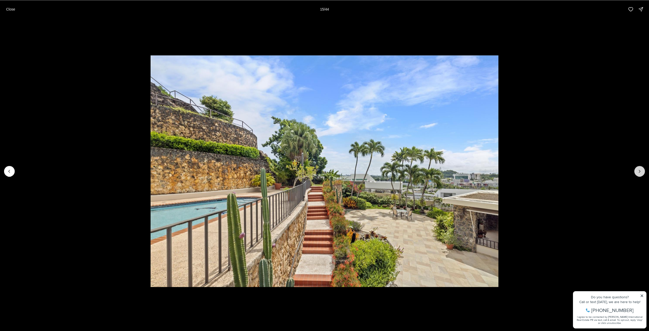
click at [637, 169] on button "Next slide" at bounding box center [639, 171] width 11 height 11
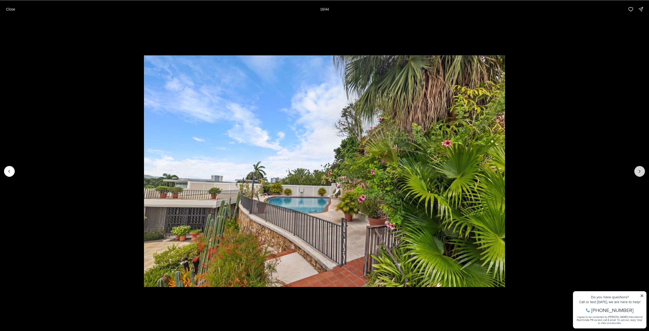
click at [637, 169] on button "Next slide" at bounding box center [639, 171] width 11 height 11
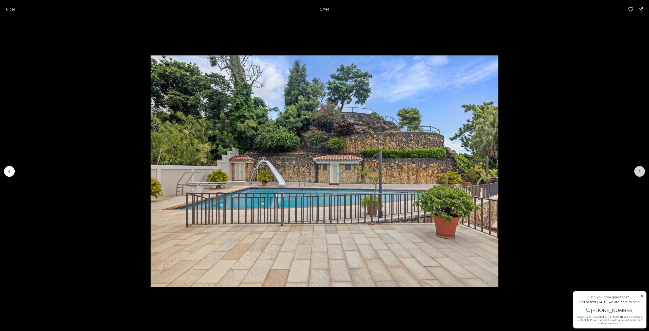
click at [637, 169] on button "Next slide" at bounding box center [639, 171] width 11 height 11
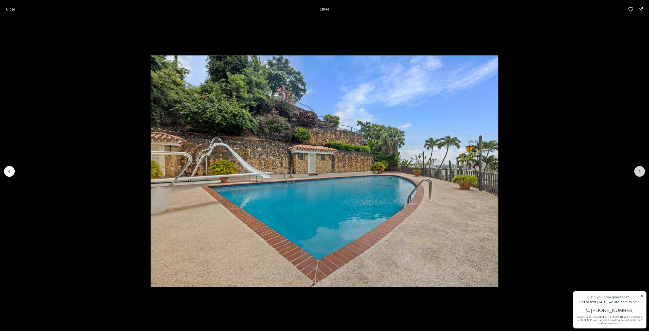
click at [637, 169] on button "Next slide" at bounding box center [639, 171] width 11 height 11
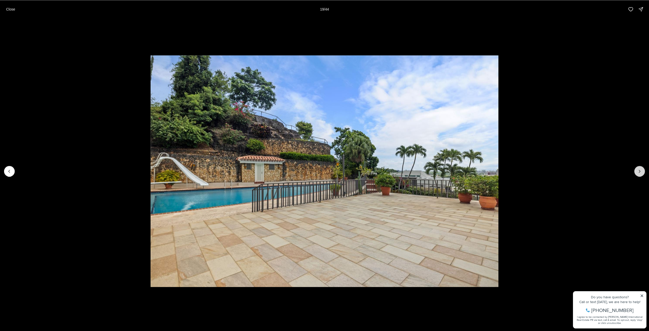
click at [637, 169] on button "Next slide" at bounding box center [639, 171] width 11 height 11
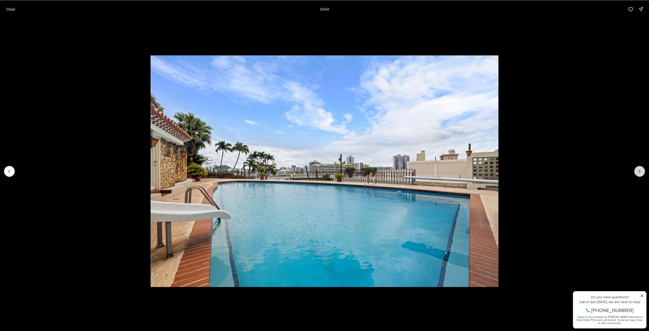
click at [637, 169] on button "Next slide" at bounding box center [639, 171] width 11 height 11
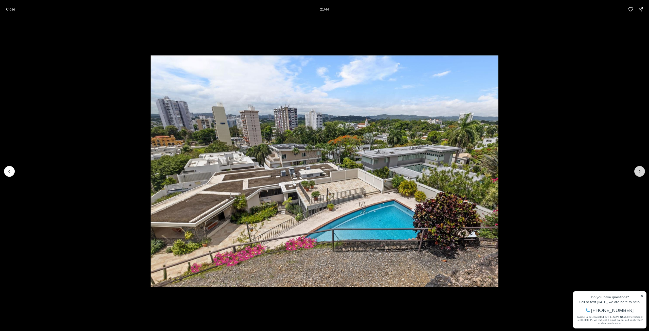
click at [637, 169] on button "Next slide" at bounding box center [639, 171] width 11 height 11
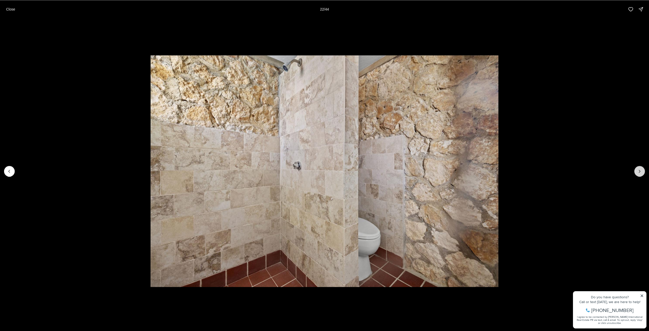
click at [637, 169] on button "Next slide" at bounding box center [639, 171] width 11 height 11
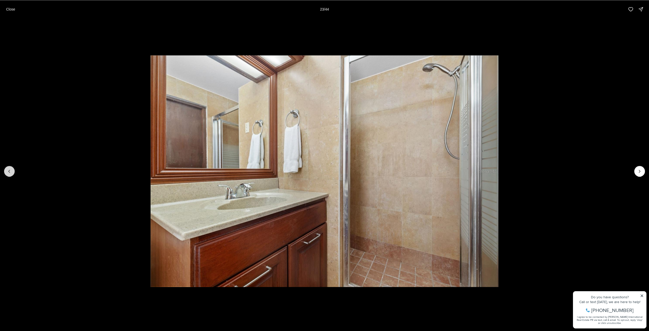
click at [10, 173] on icon "Previous slide" at bounding box center [9, 171] width 5 height 5
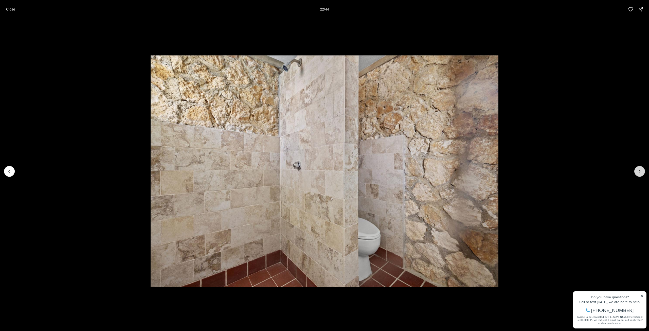
click at [642, 171] on button "Next slide" at bounding box center [639, 171] width 11 height 11
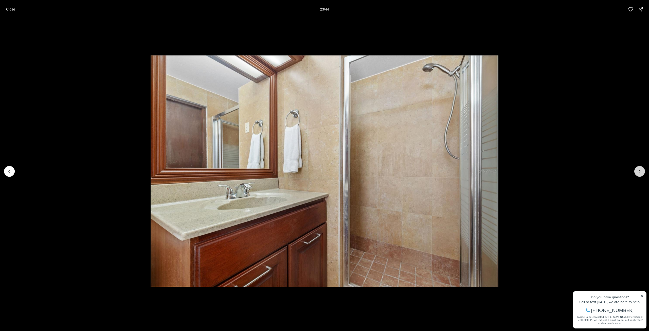
click at [642, 171] on button "Next slide" at bounding box center [639, 171] width 11 height 11
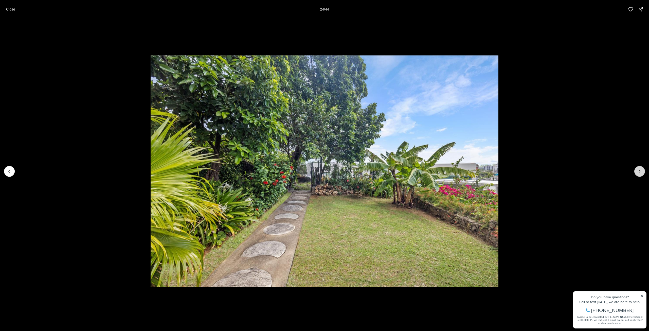
click at [642, 171] on button "Next slide" at bounding box center [639, 171] width 11 height 11
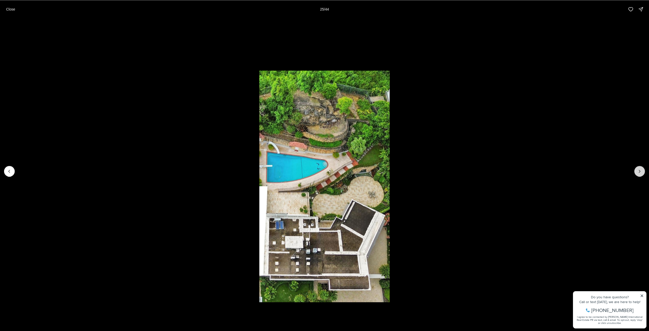
click at [642, 171] on button "Next slide" at bounding box center [639, 171] width 11 height 11
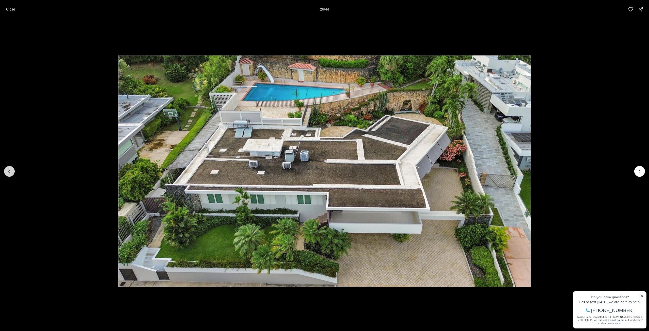
click at [10, 176] on button "Previous slide" at bounding box center [9, 171] width 11 height 11
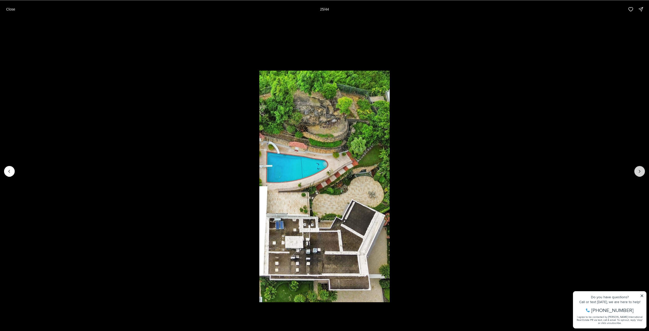
click at [641, 170] on icon "Next slide" at bounding box center [639, 171] width 5 height 5
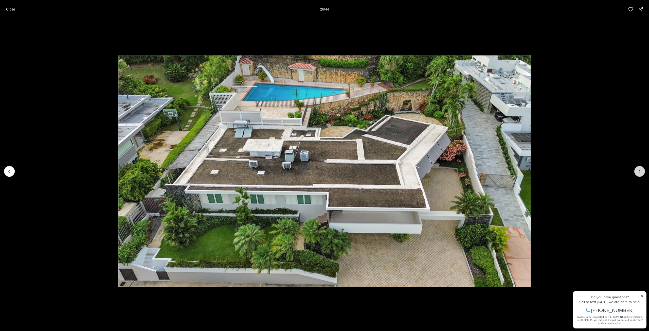
click at [641, 170] on icon "Next slide" at bounding box center [639, 171] width 5 height 5
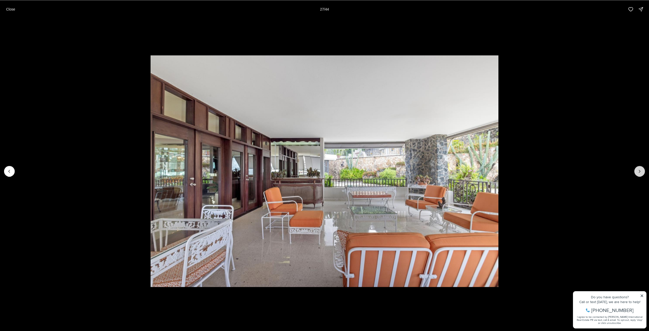
click at [641, 170] on icon "Next slide" at bounding box center [639, 171] width 5 height 5
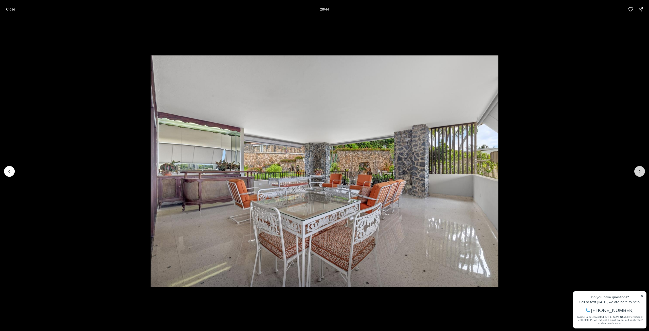
click at [641, 170] on icon "Next slide" at bounding box center [639, 171] width 5 height 5
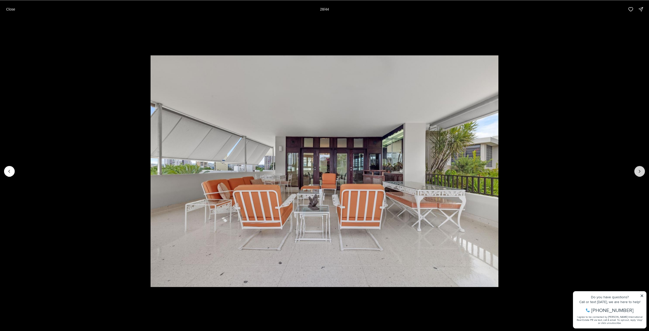
click at [641, 170] on icon "Next slide" at bounding box center [639, 171] width 5 height 5
